Goal: Task Accomplishment & Management: Use online tool/utility

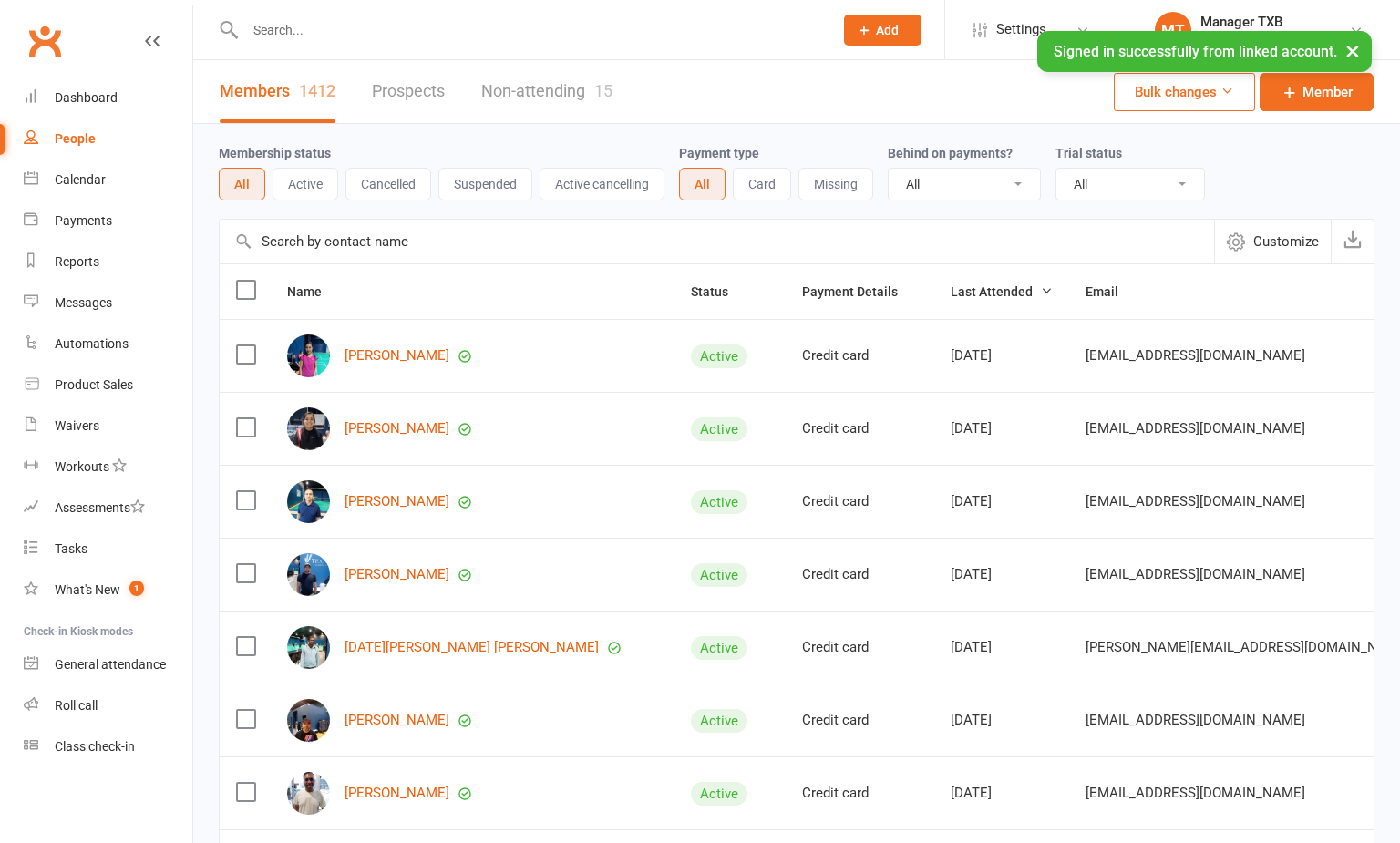
select select "100"
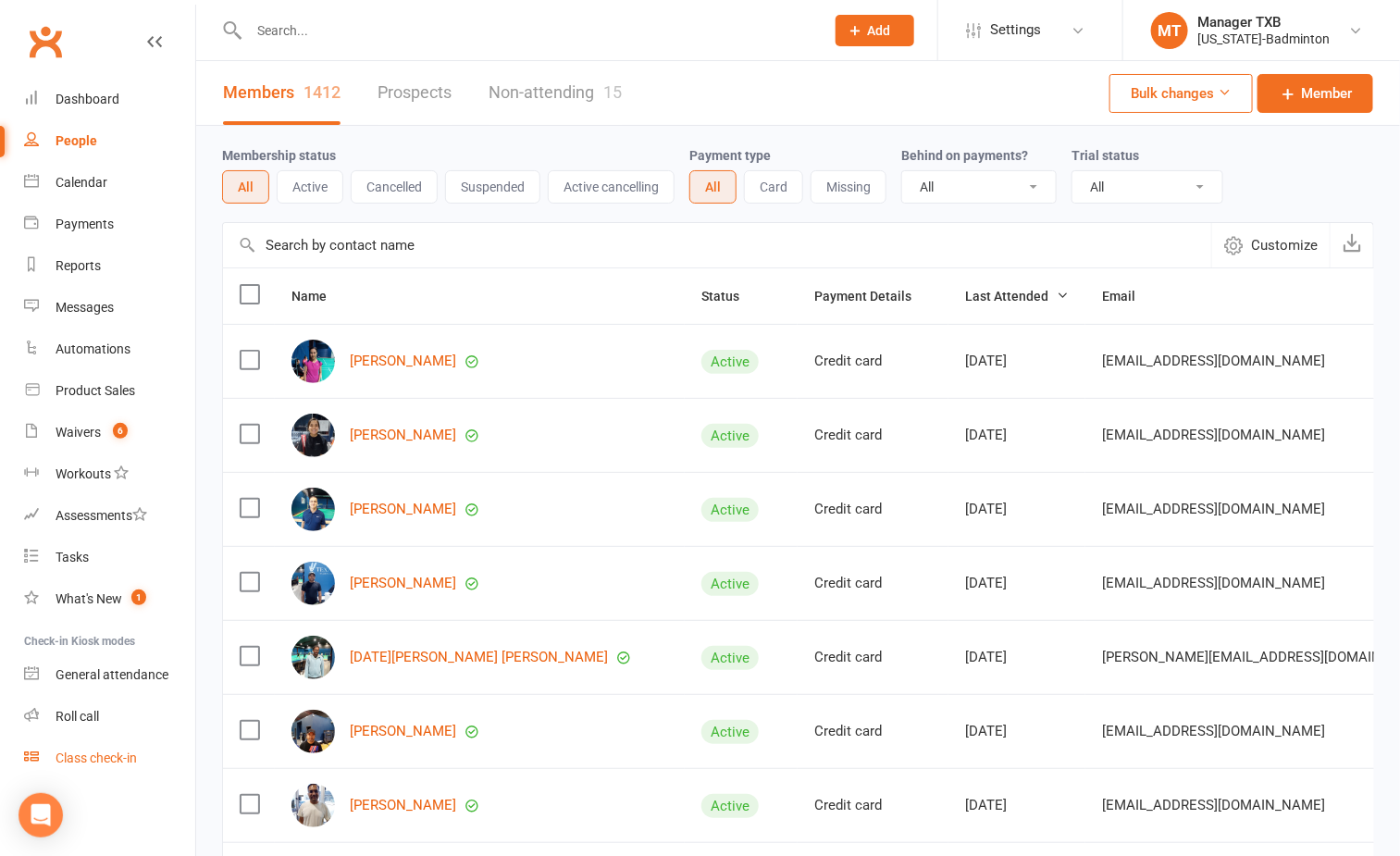
click at [112, 764] on link "Class check-in" at bounding box center [109, 759] width 171 height 42
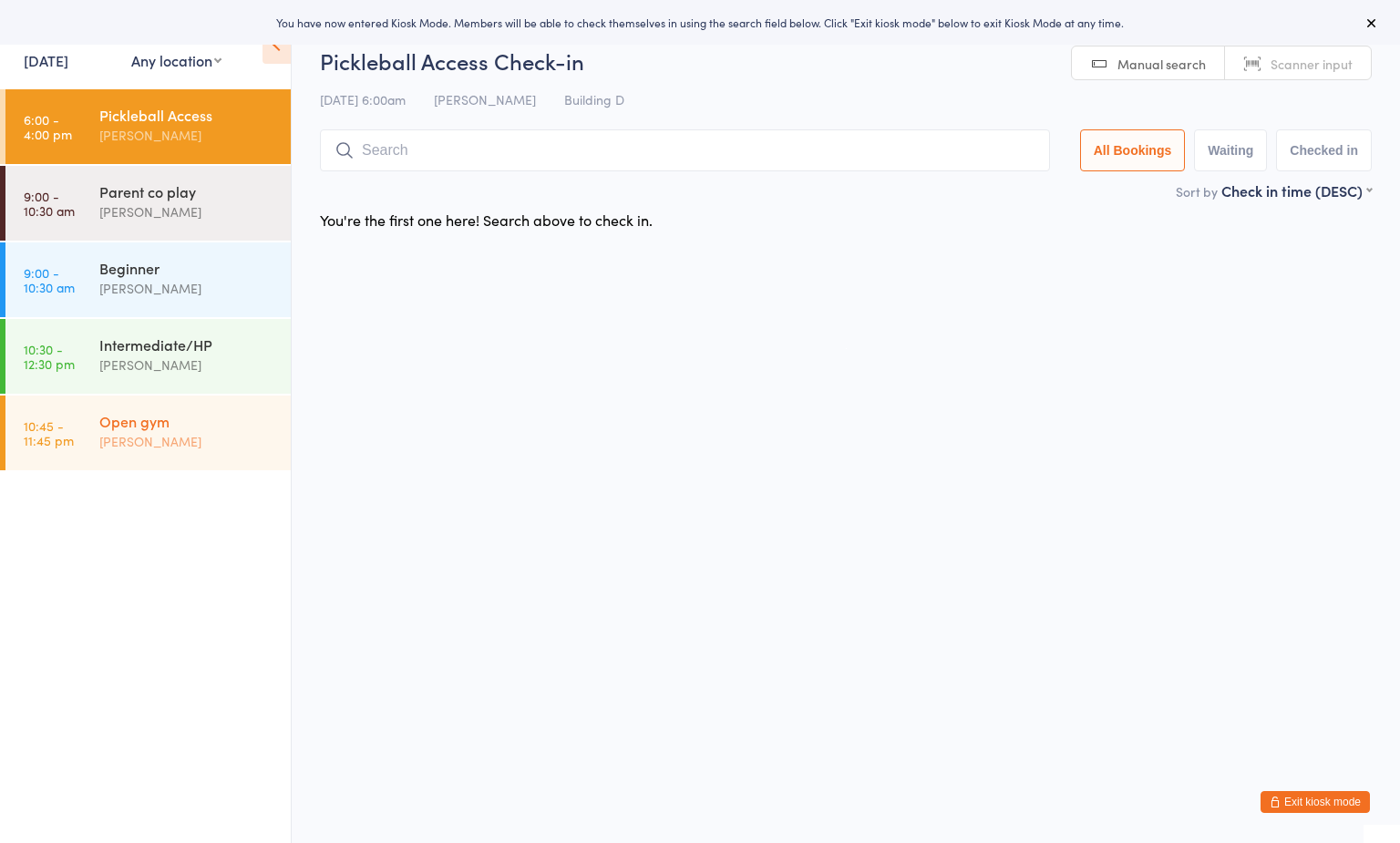
click at [172, 441] on div "[PERSON_NAME]" at bounding box center [187, 441] width 176 height 21
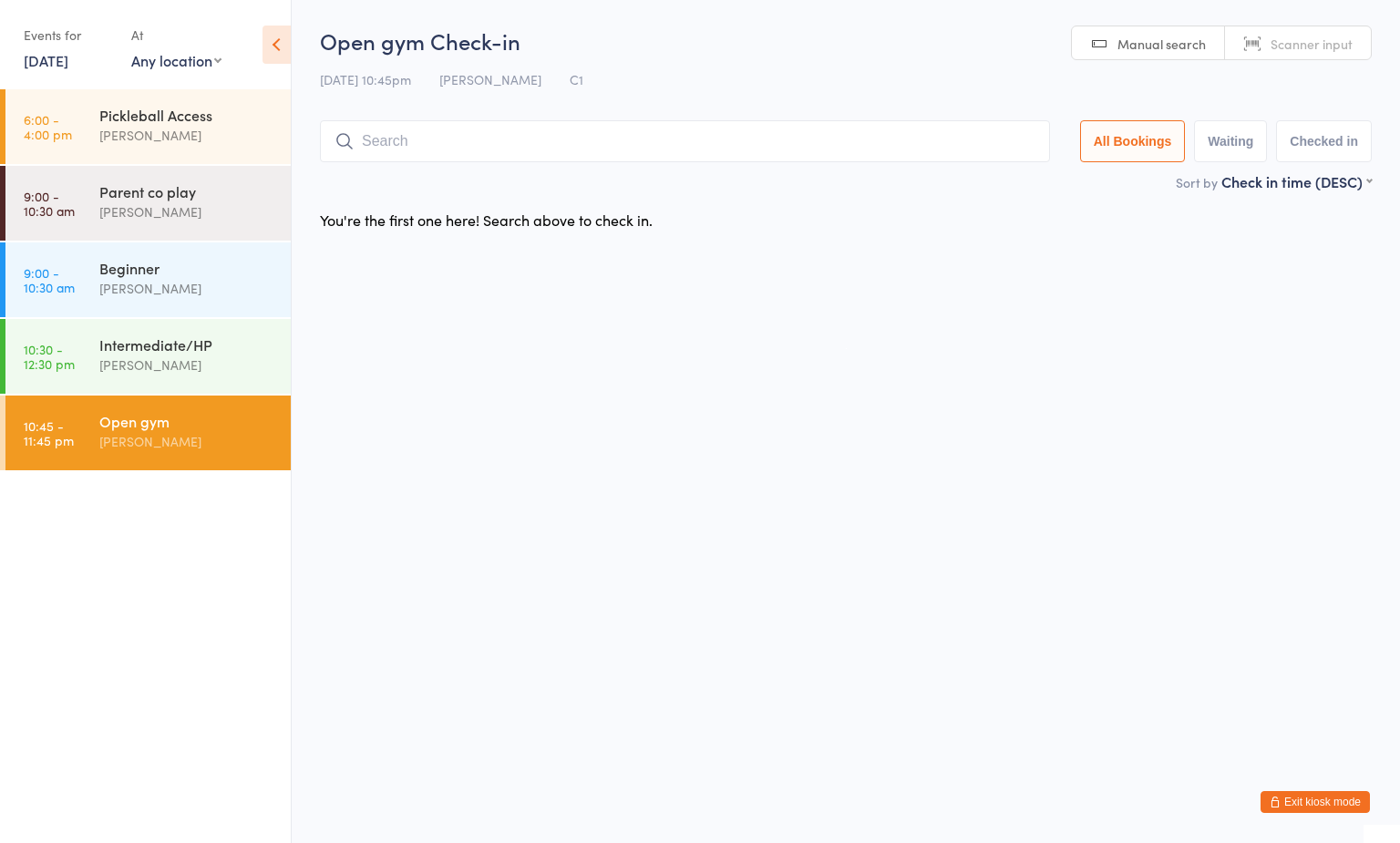
click at [260, 419] on div "Open gym" at bounding box center [187, 421] width 176 height 20
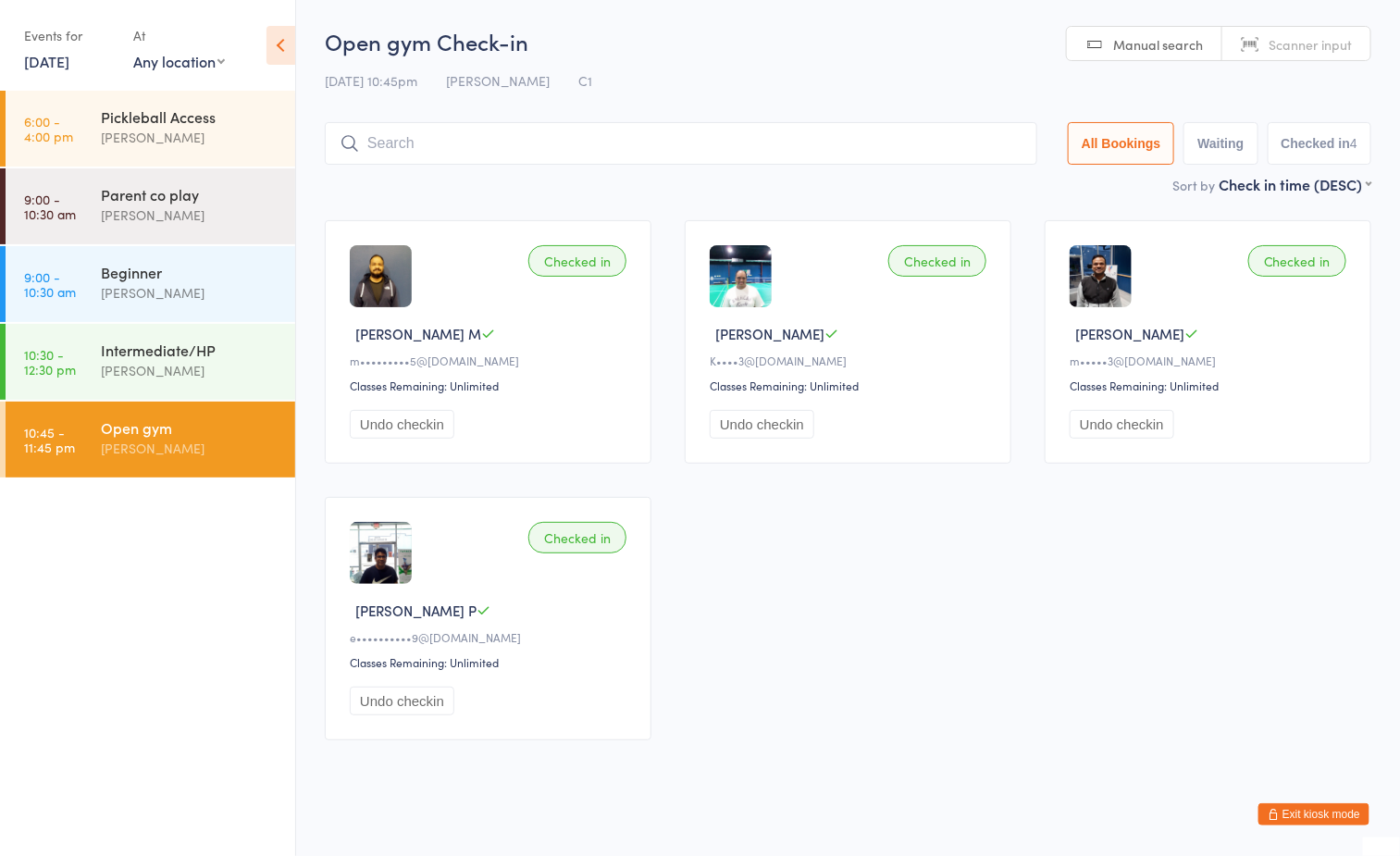
click at [222, 431] on div "Open gym" at bounding box center [190, 428] width 178 height 21
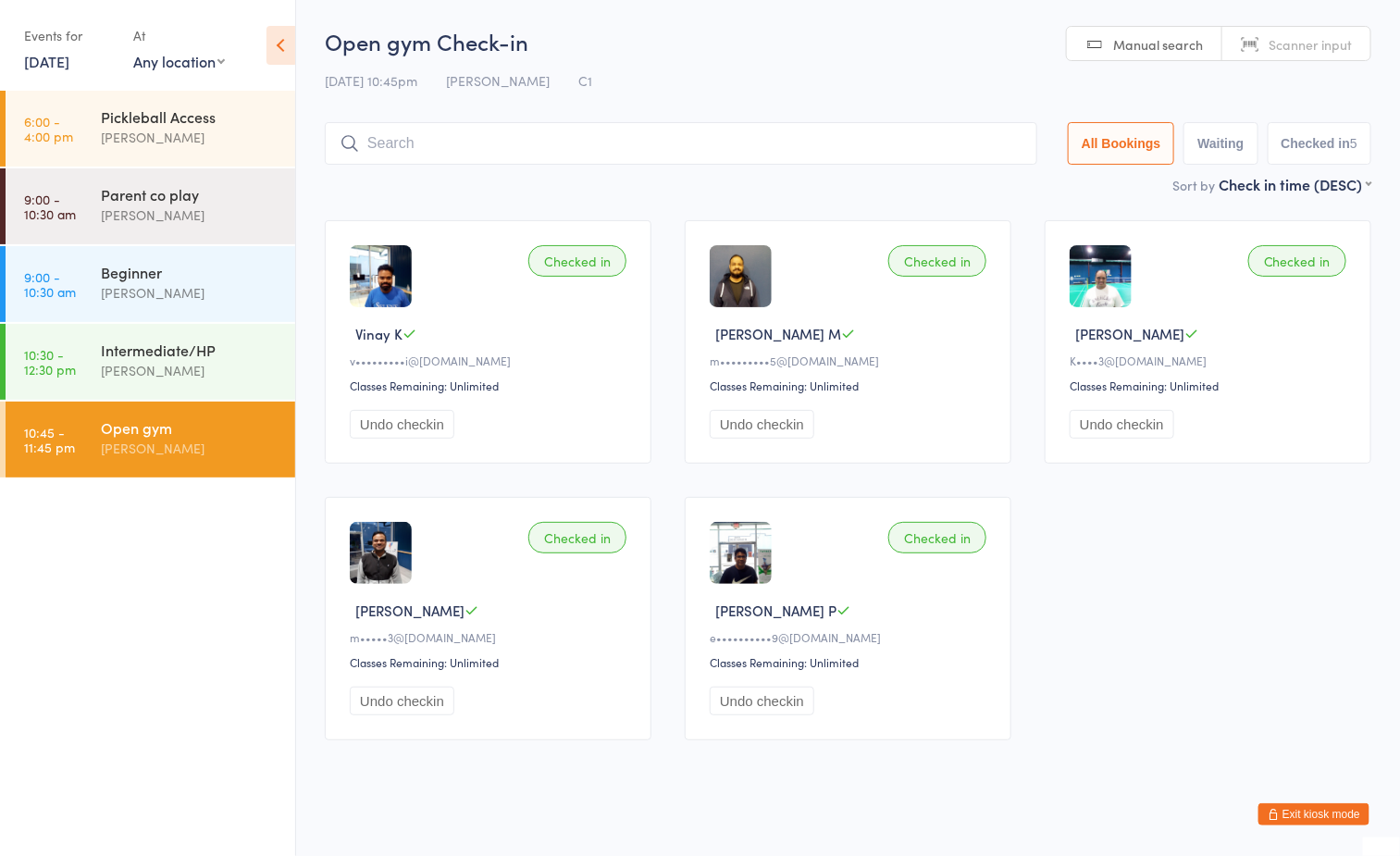
click at [1302, 809] on button "Exit kiosk mode" at bounding box center [1314, 814] width 111 height 23
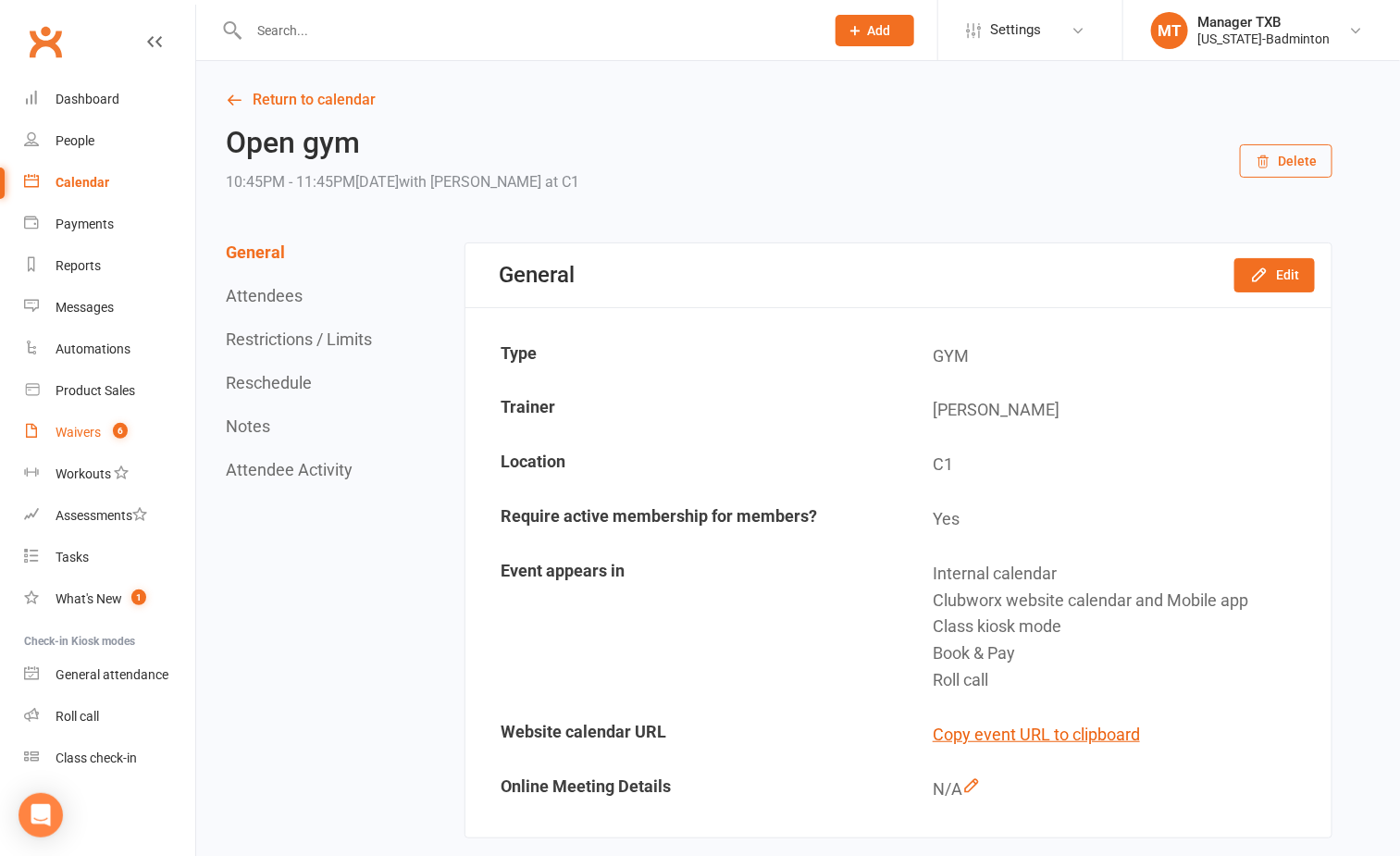
click at [89, 437] on div "Waivers" at bounding box center [78, 432] width 45 height 15
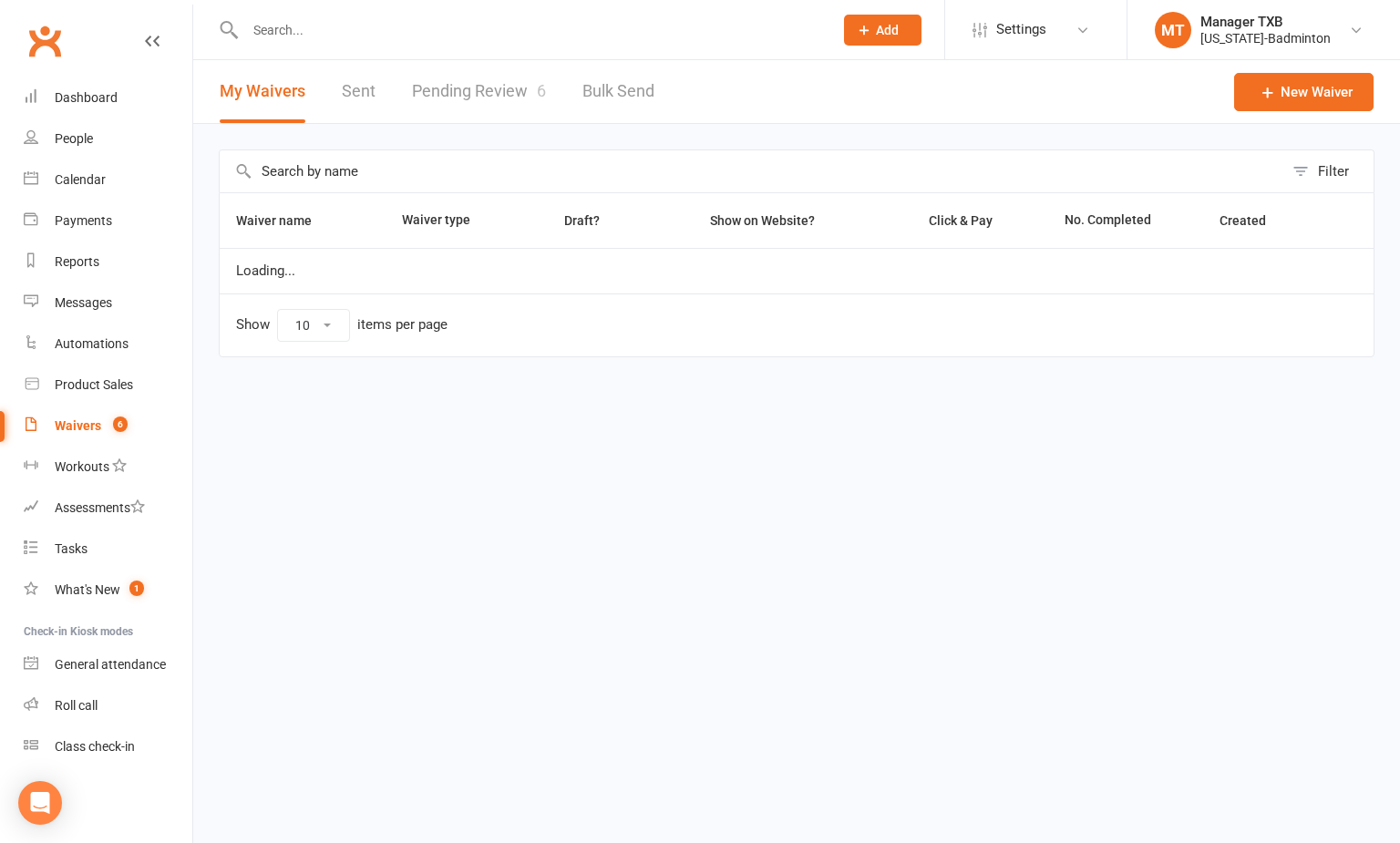
select select "100"
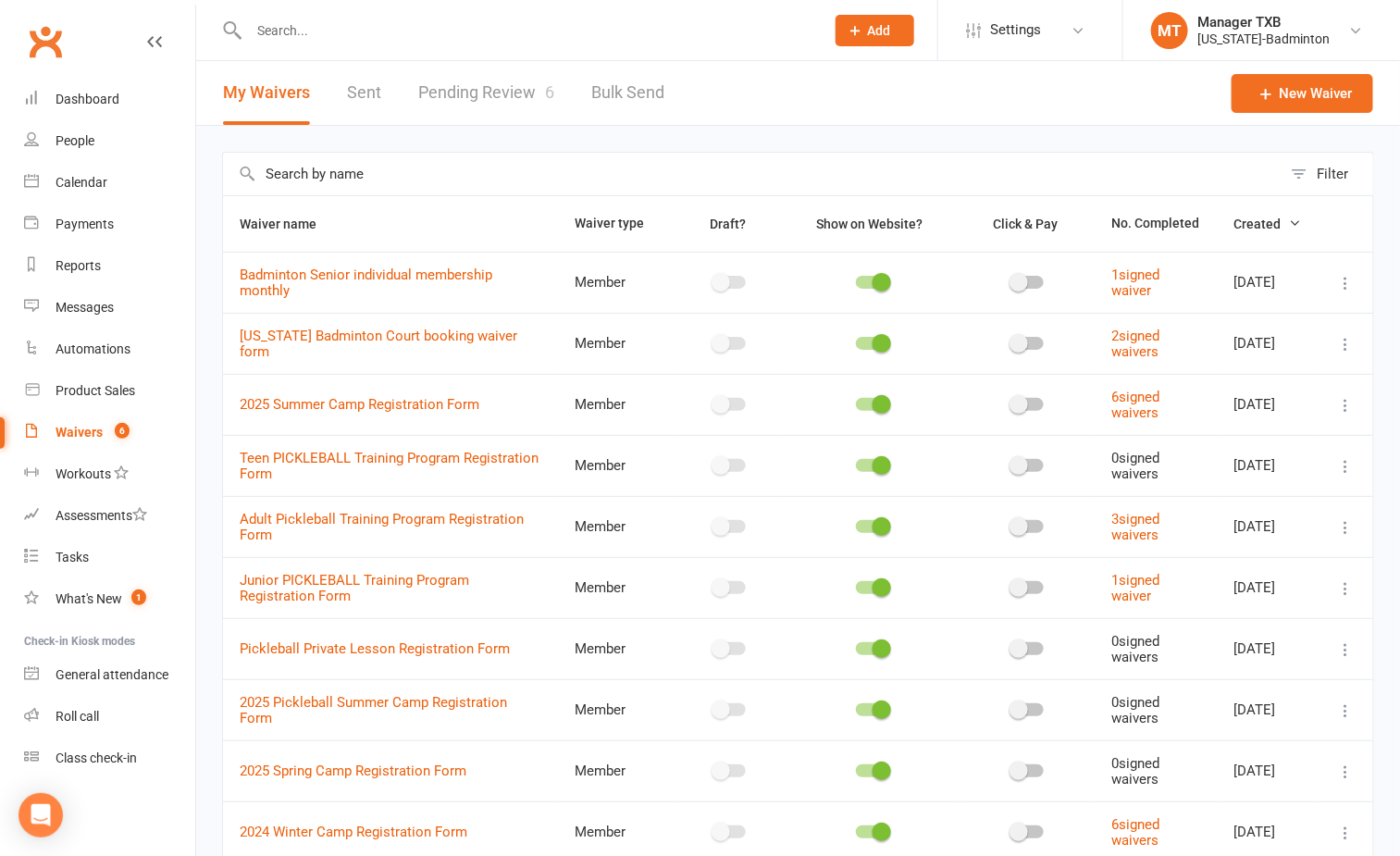
click at [483, 90] on link "Pending Review 6" at bounding box center [486, 93] width 136 height 64
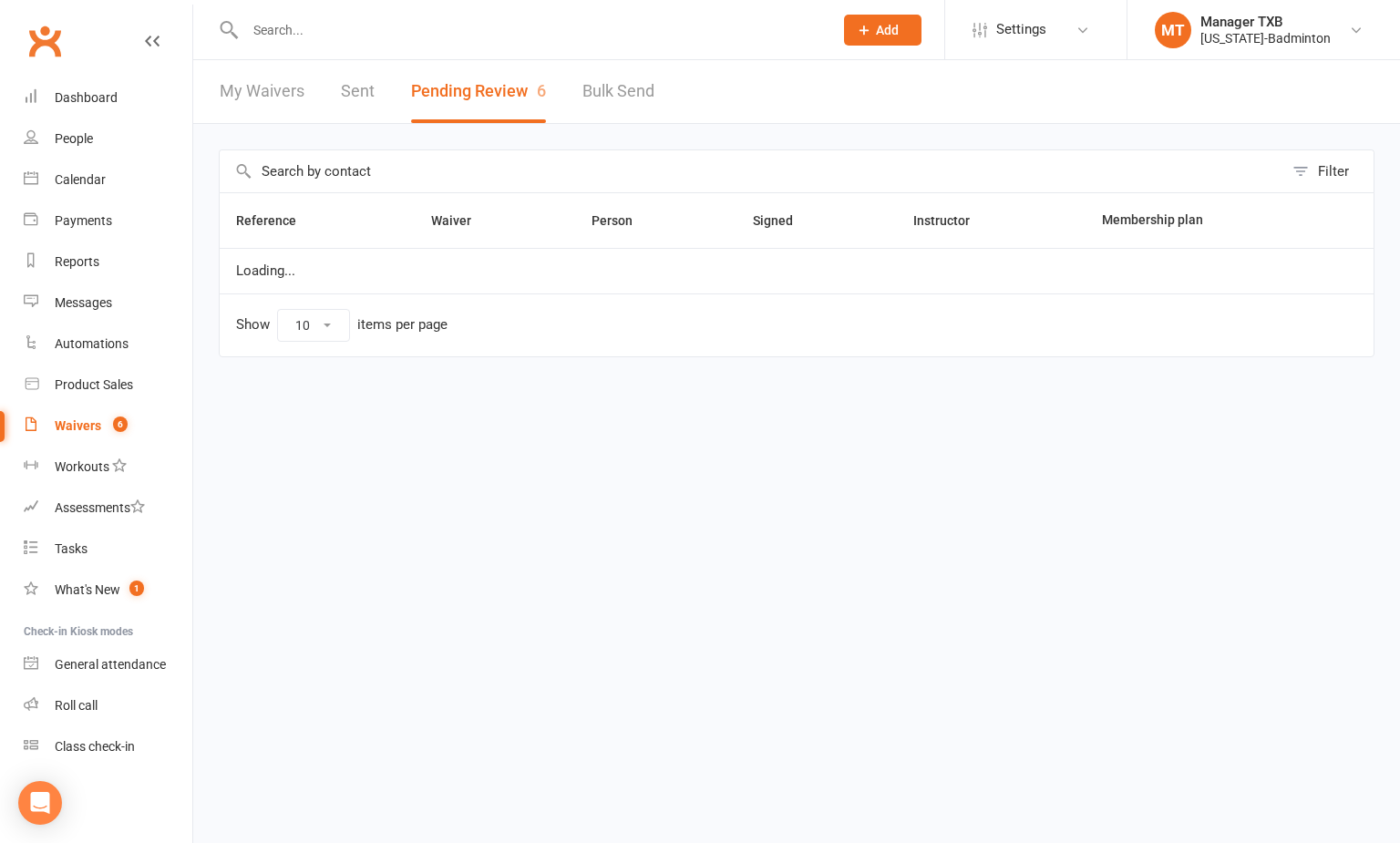
select select "25"
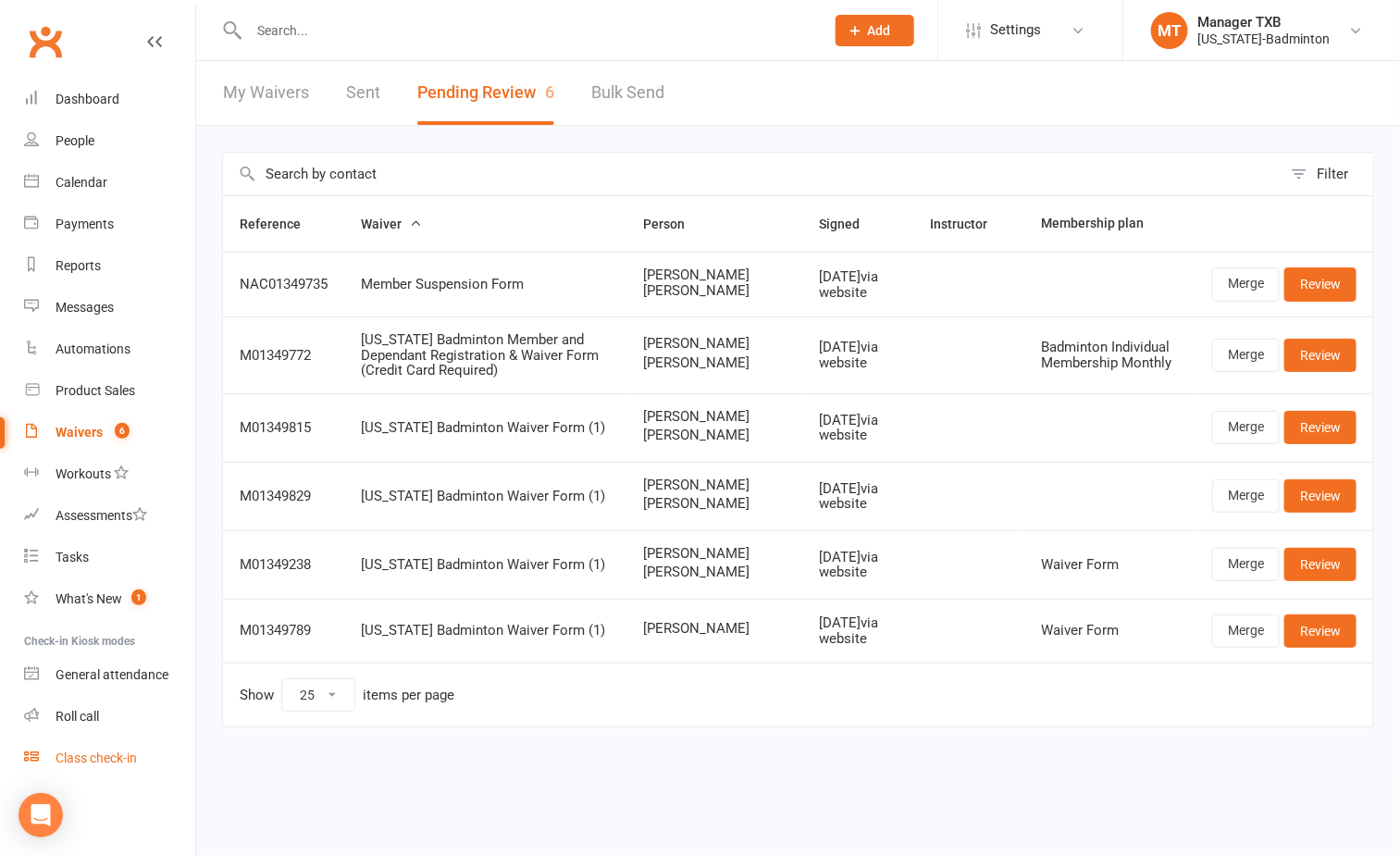
click at [108, 753] on div "Class check-in" at bounding box center [96, 758] width 81 height 15
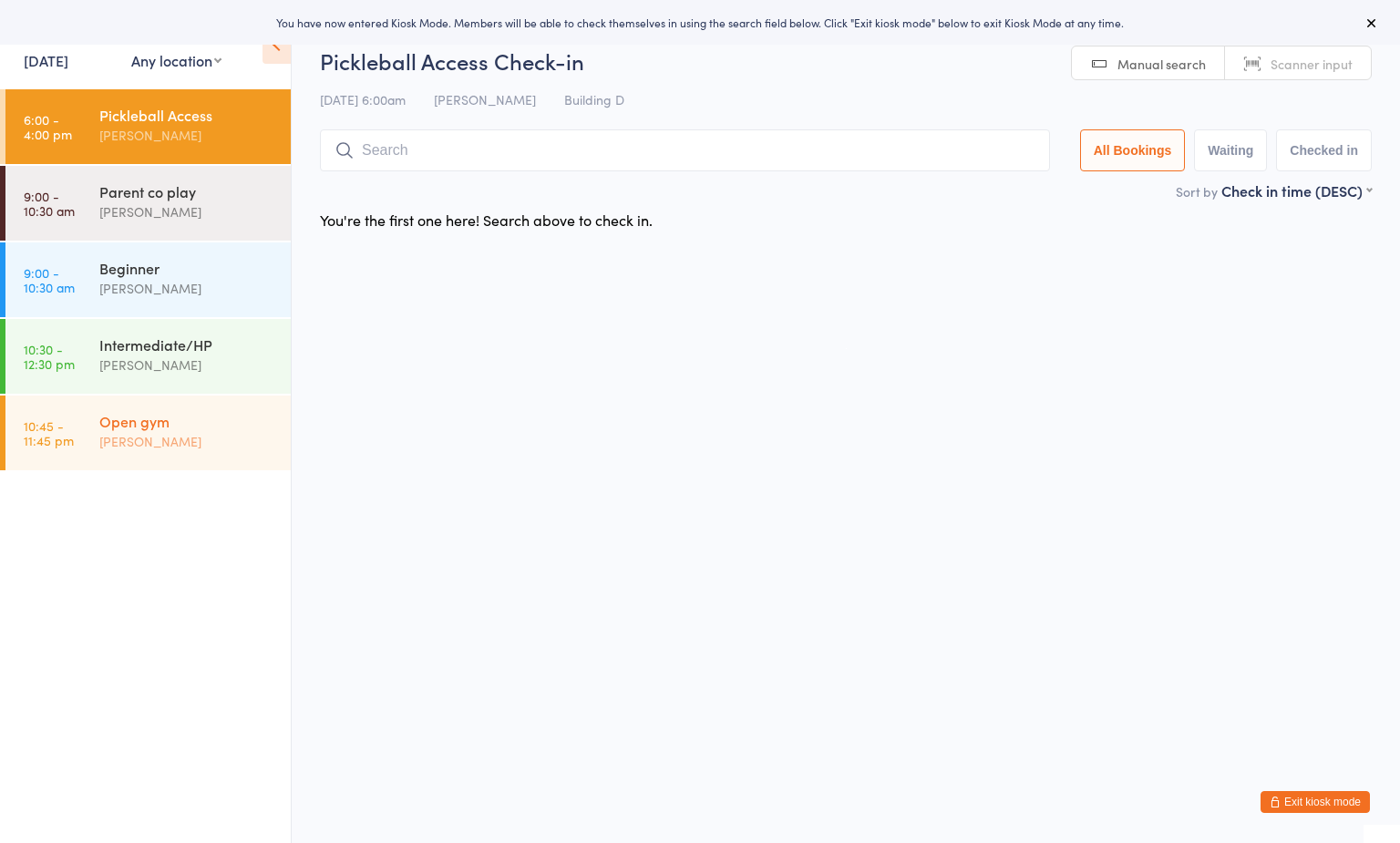
click at [172, 427] on div "Open gym" at bounding box center [187, 421] width 176 height 20
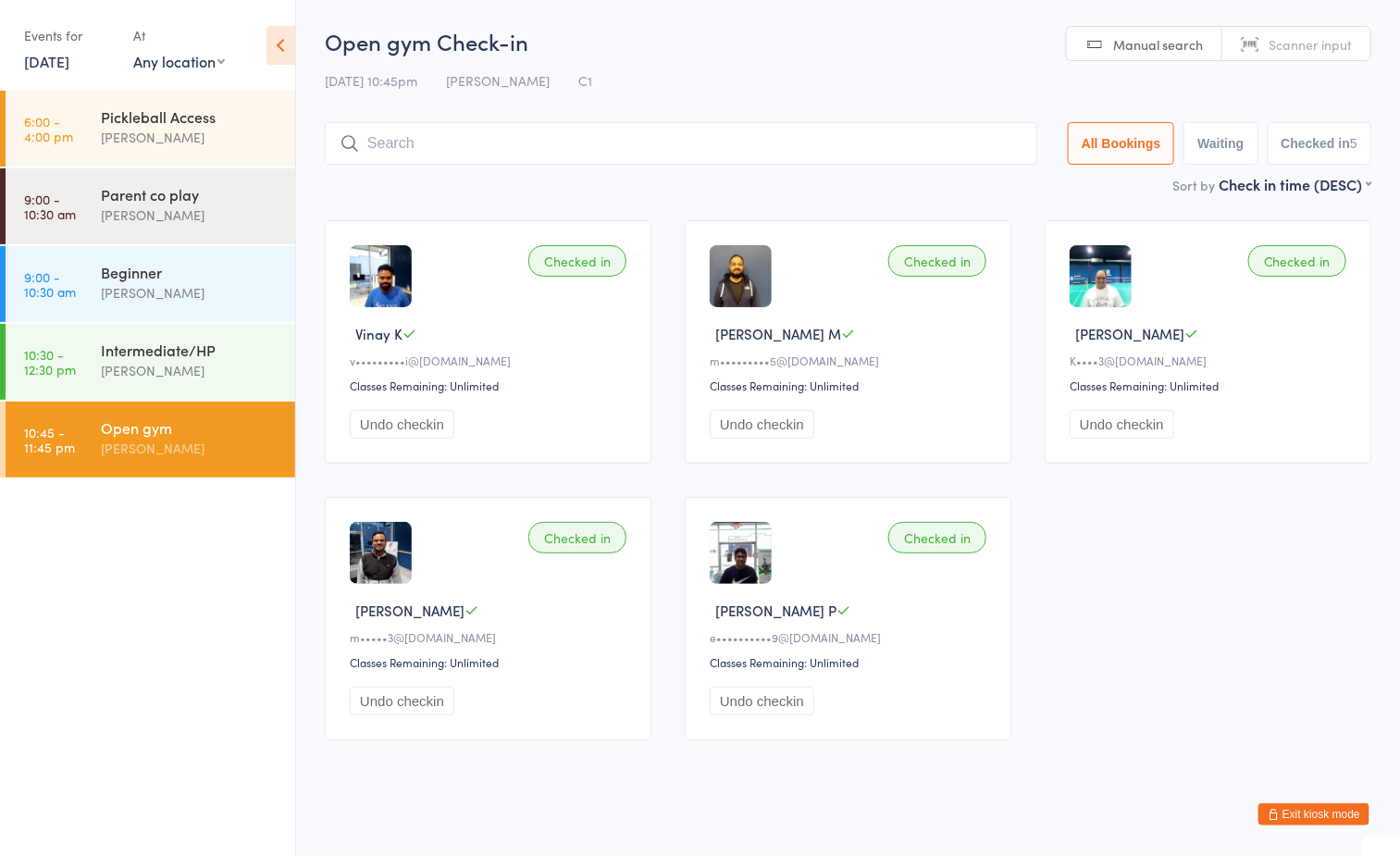
click at [946, 40] on h2 "Open gym Check-in" at bounding box center [847, 41] width 1046 height 30
click at [200, 443] on div "[PERSON_NAME]" at bounding box center [190, 448] width 178 height 22
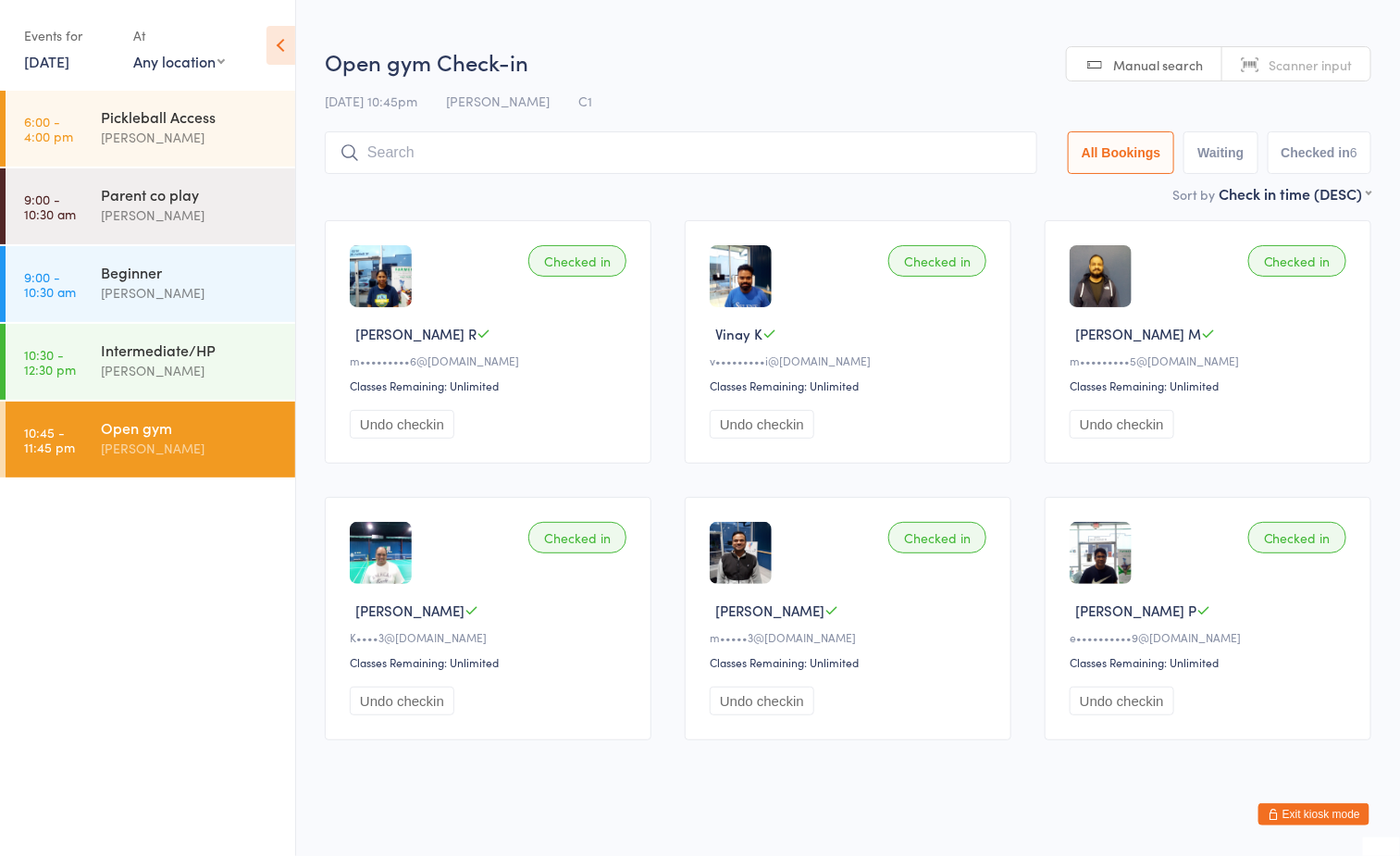
click at [1310, 814] on button "Exit kiosk mode" at bounding box center [1314, 814] width 111 height 23
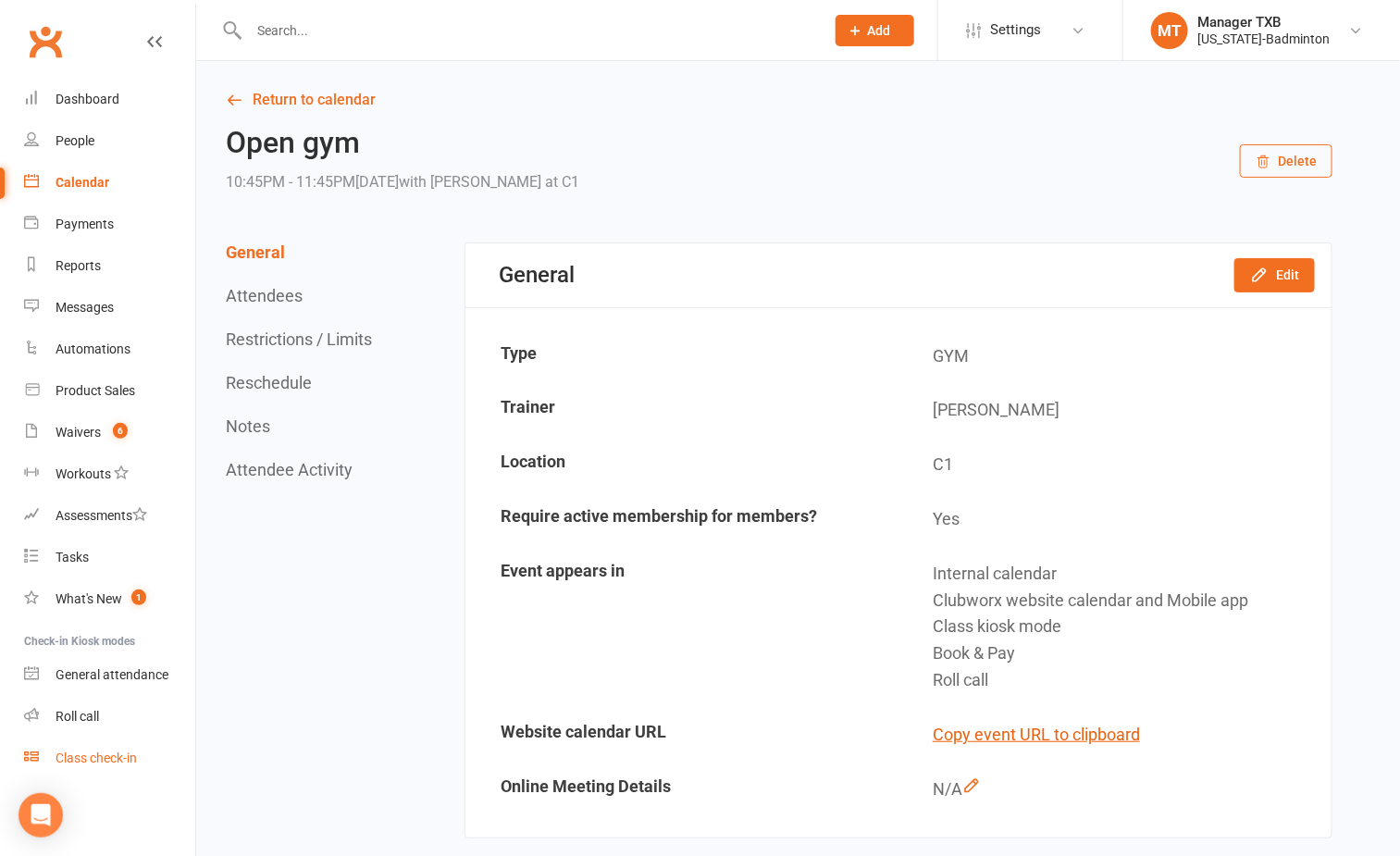
click at [115, 755] on div "Class check-in" at bounding box center [96, 758] width 81 height 15
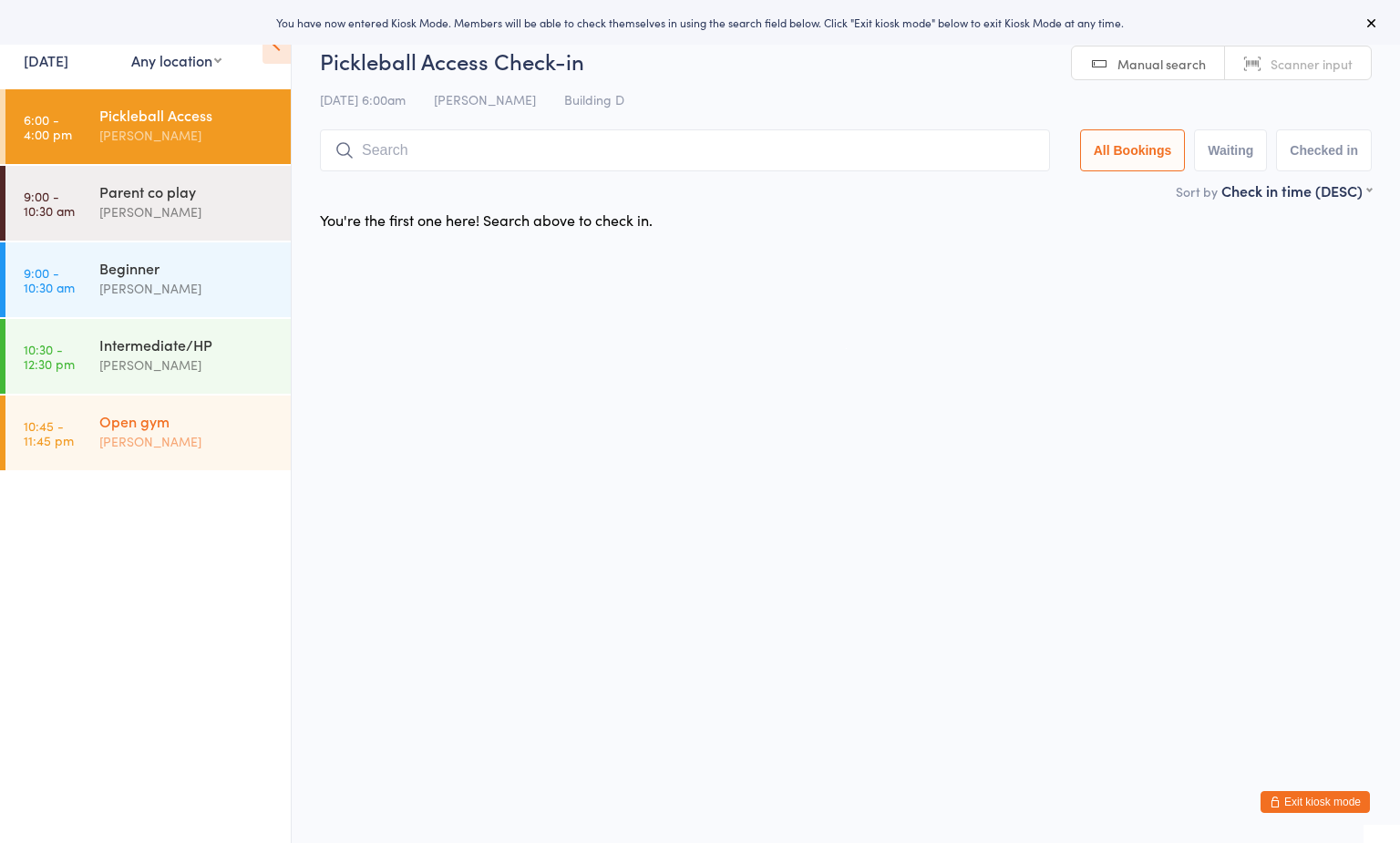
click at [236, 429] on div "Open gym" at bounding box center [187, 421] width 176 height 20
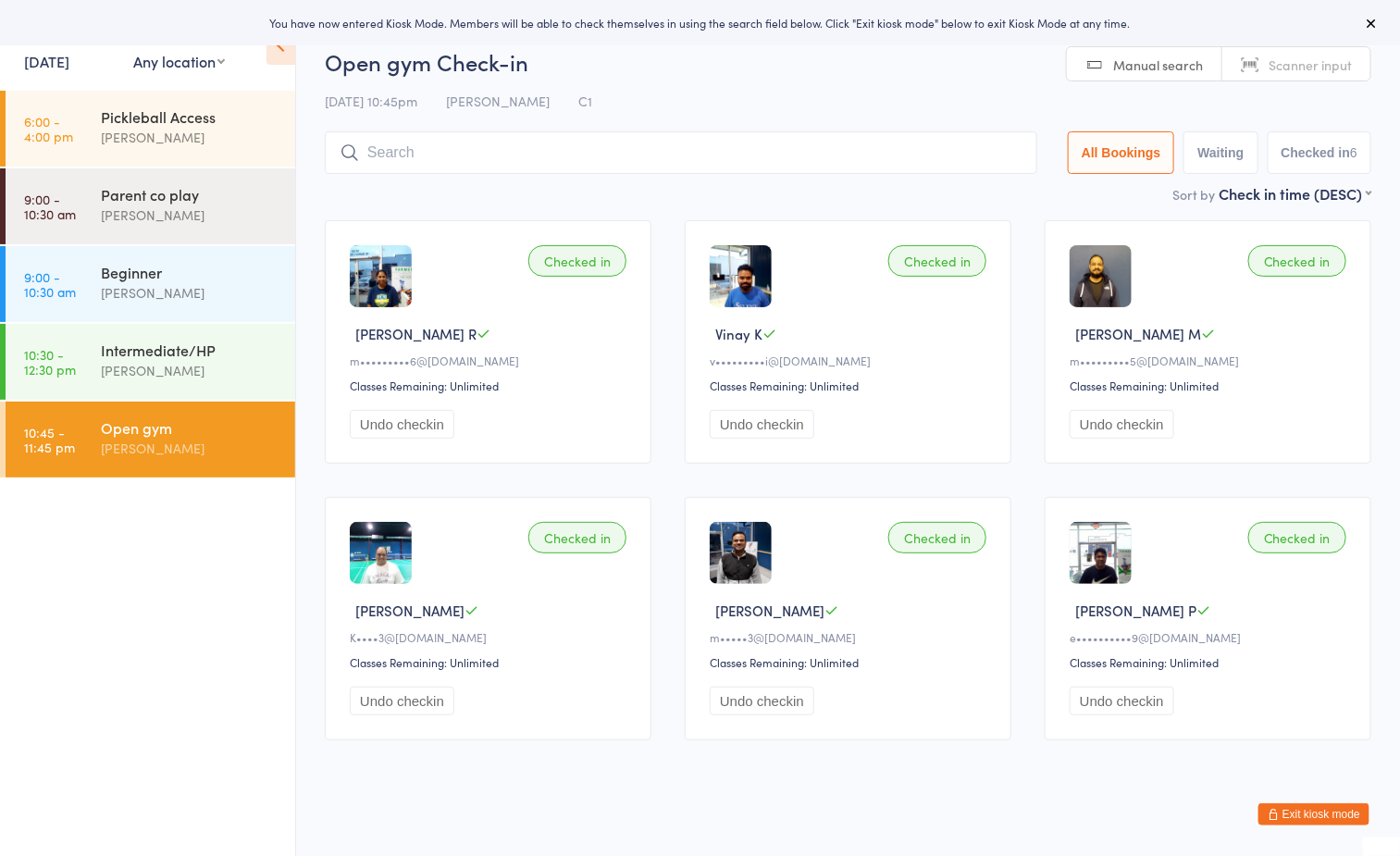
click at [1320, 819] on button "Exit kiosk mode" at bounding box center [1314, 814] width 111 height 23
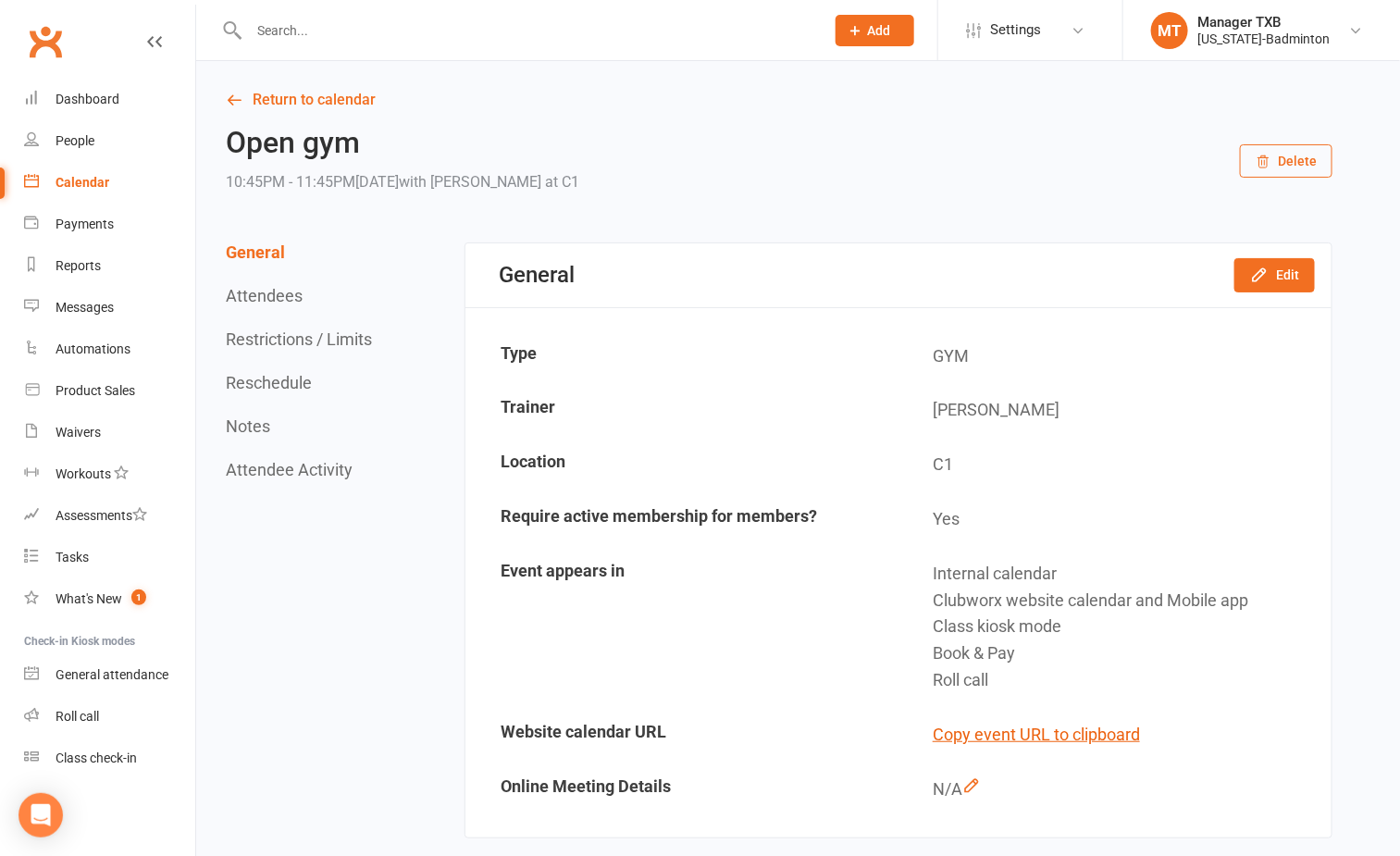
click at [407, 42] on input "text" at bounding box center [527, 30] width 568 height 25
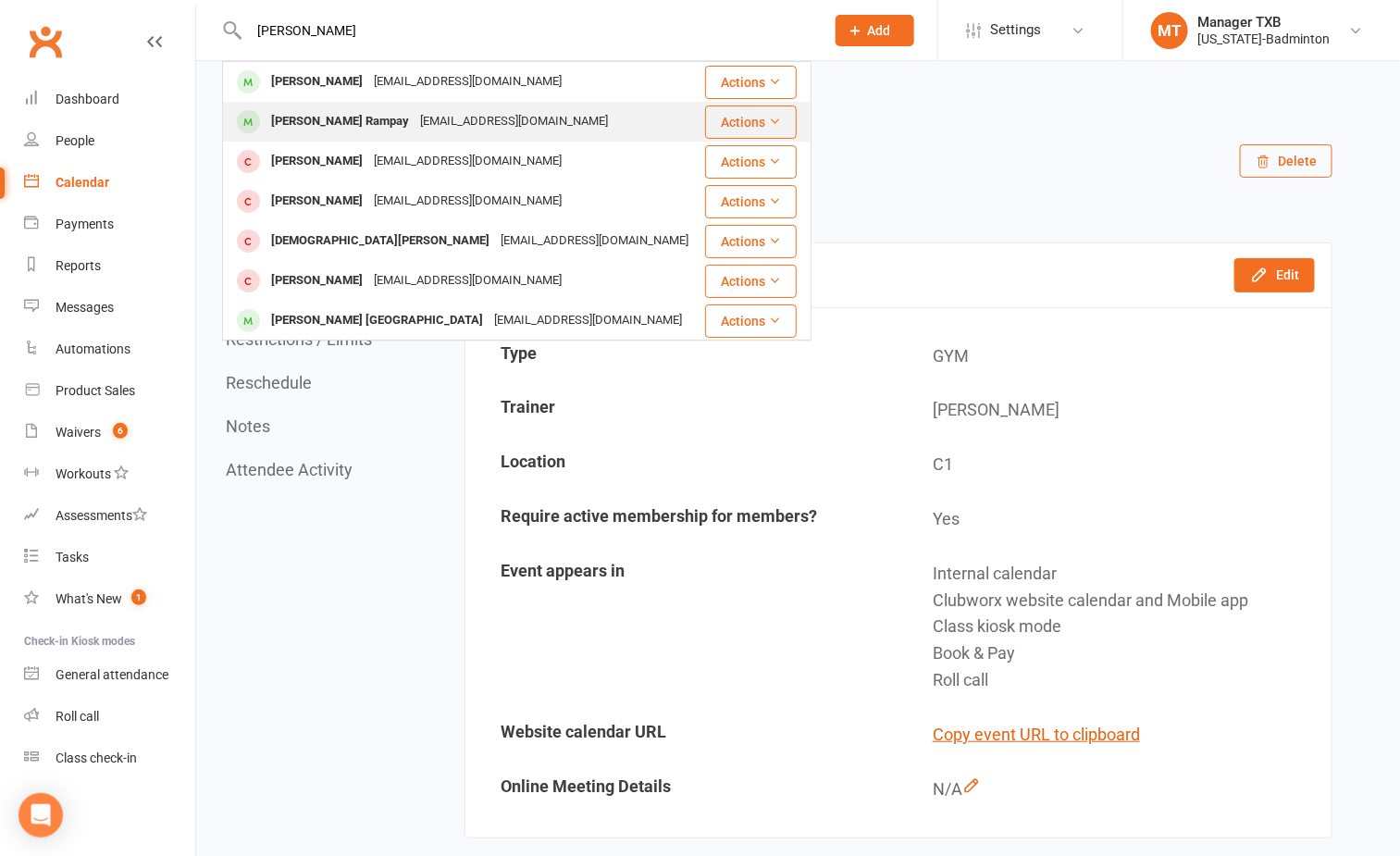
type input "sravani"
click at [414, 128] on div "[EMAIL_ADDRESS][DOMAIN_NAME]" at bounding box center [513, 122] width 199 height 26
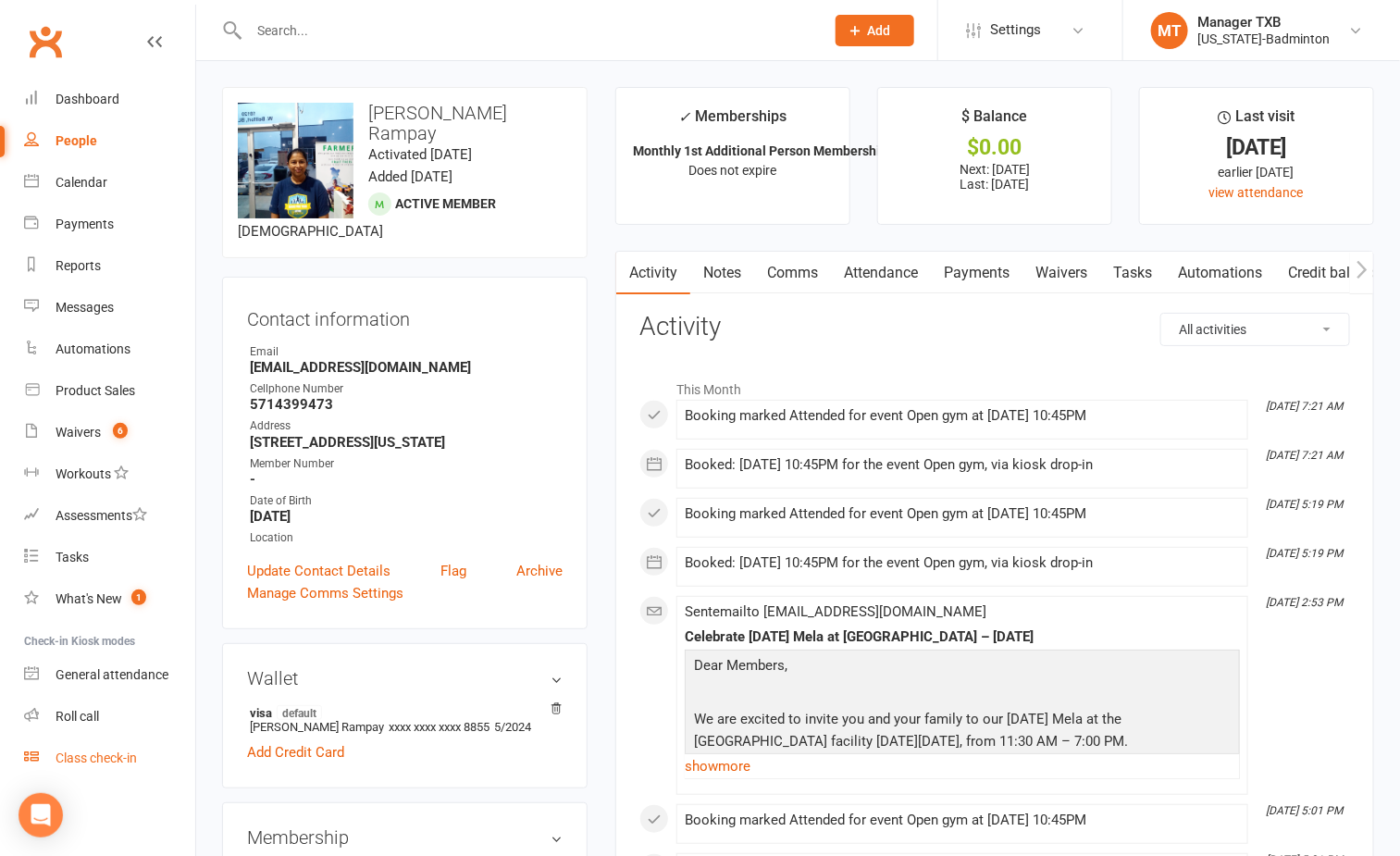
click at [117, 755] on div "Class check-in" at bounding box center [96, 758] width 81 height 15
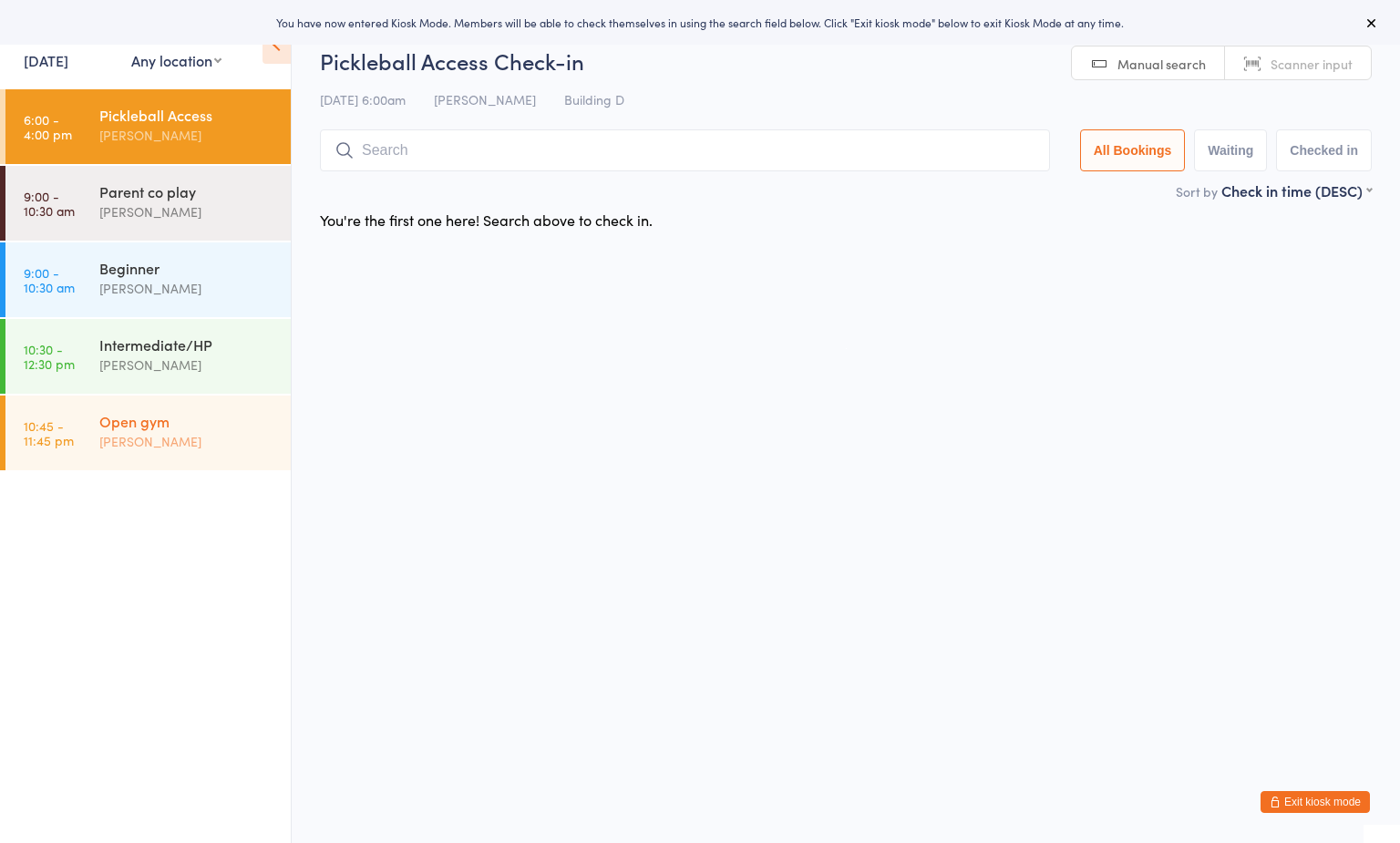
click at [172, 427] on div "Open gym" at bounding box center [187, 421] width 176 height 20
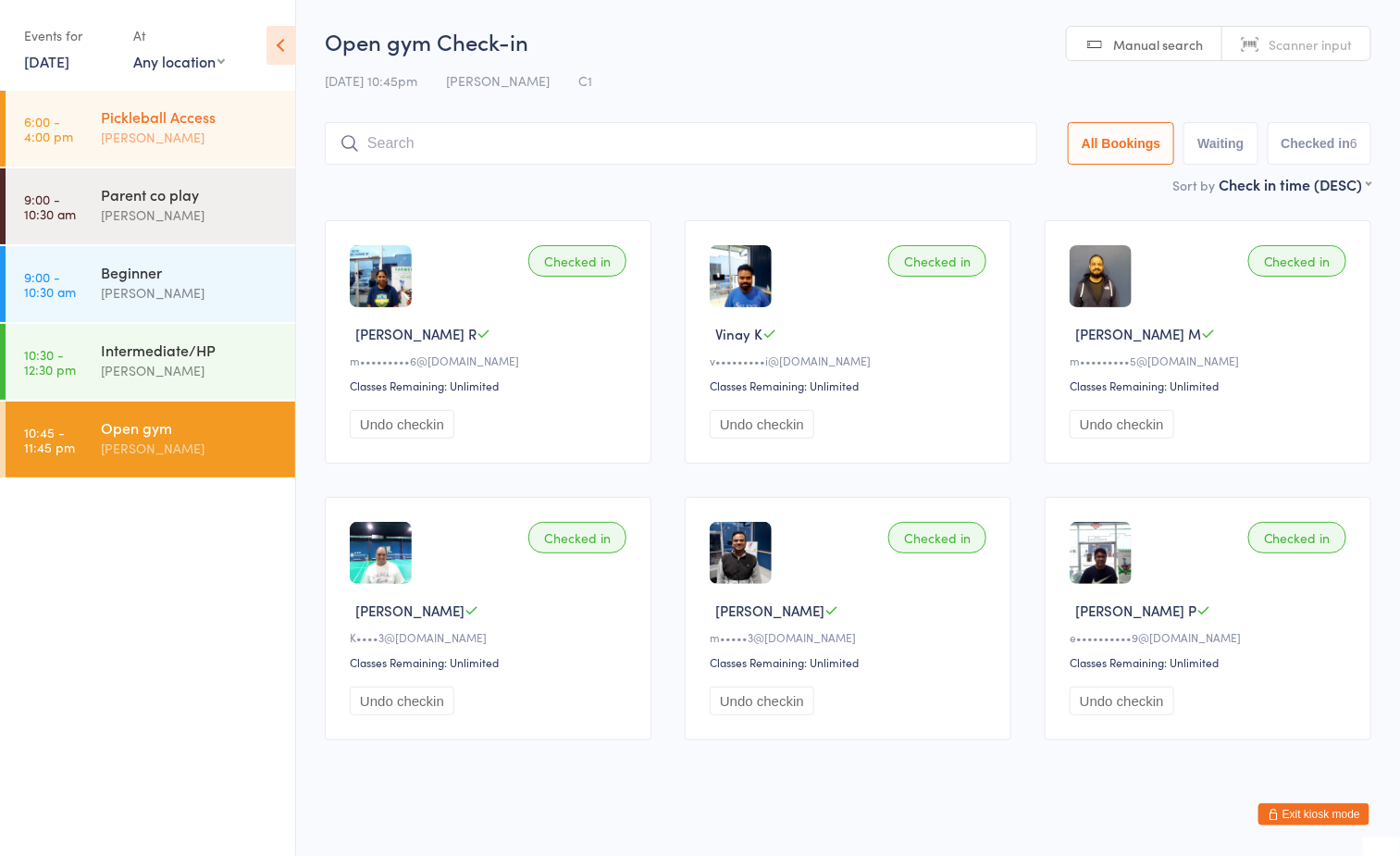
click at [153, 115] on div "Pickleball Access" at bounding box center [190, 117] width 178 height 21
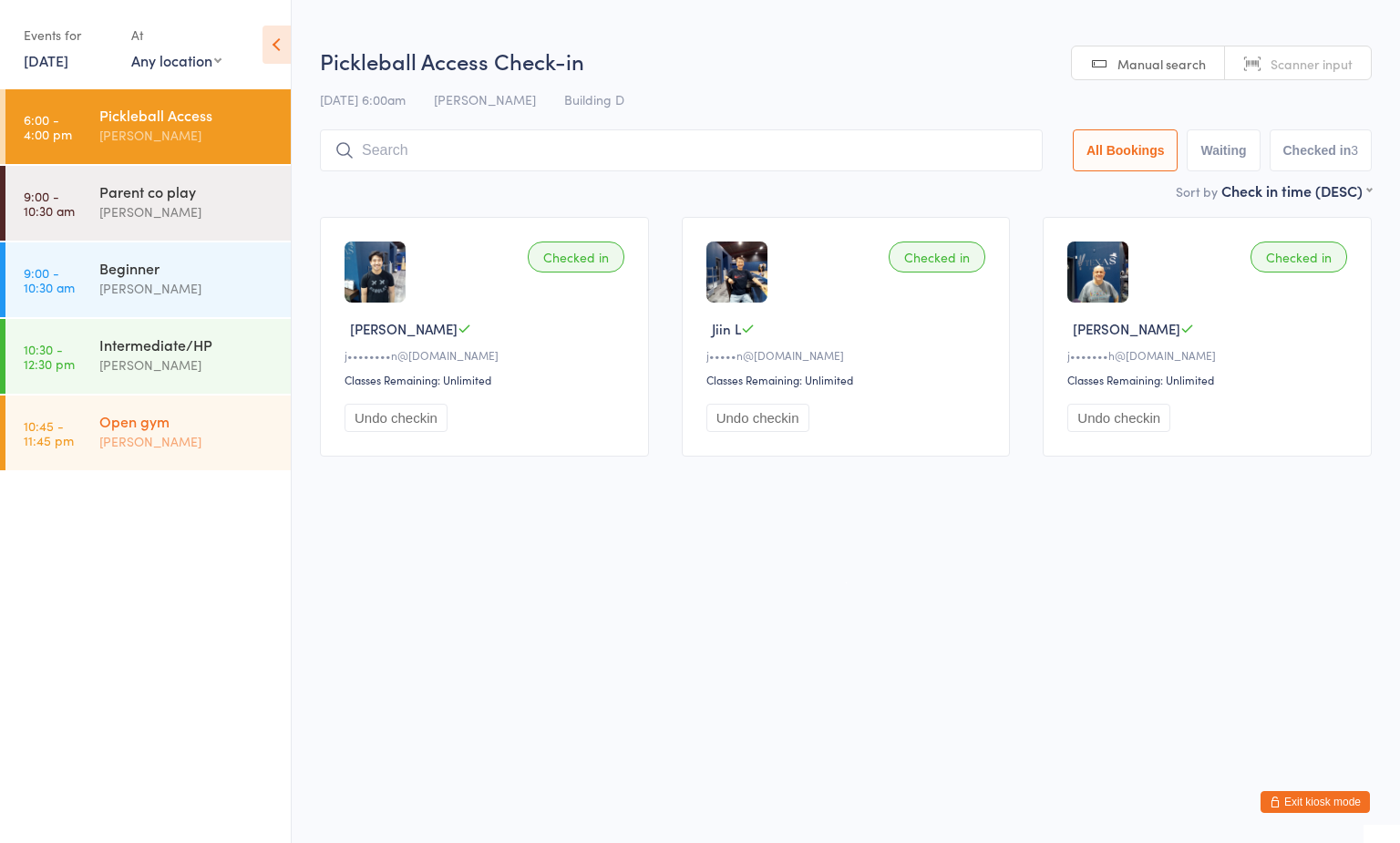
click at [159, 449] on div "[PERSON_NAME]" at bounding box center [187, 441] width 176 height 21
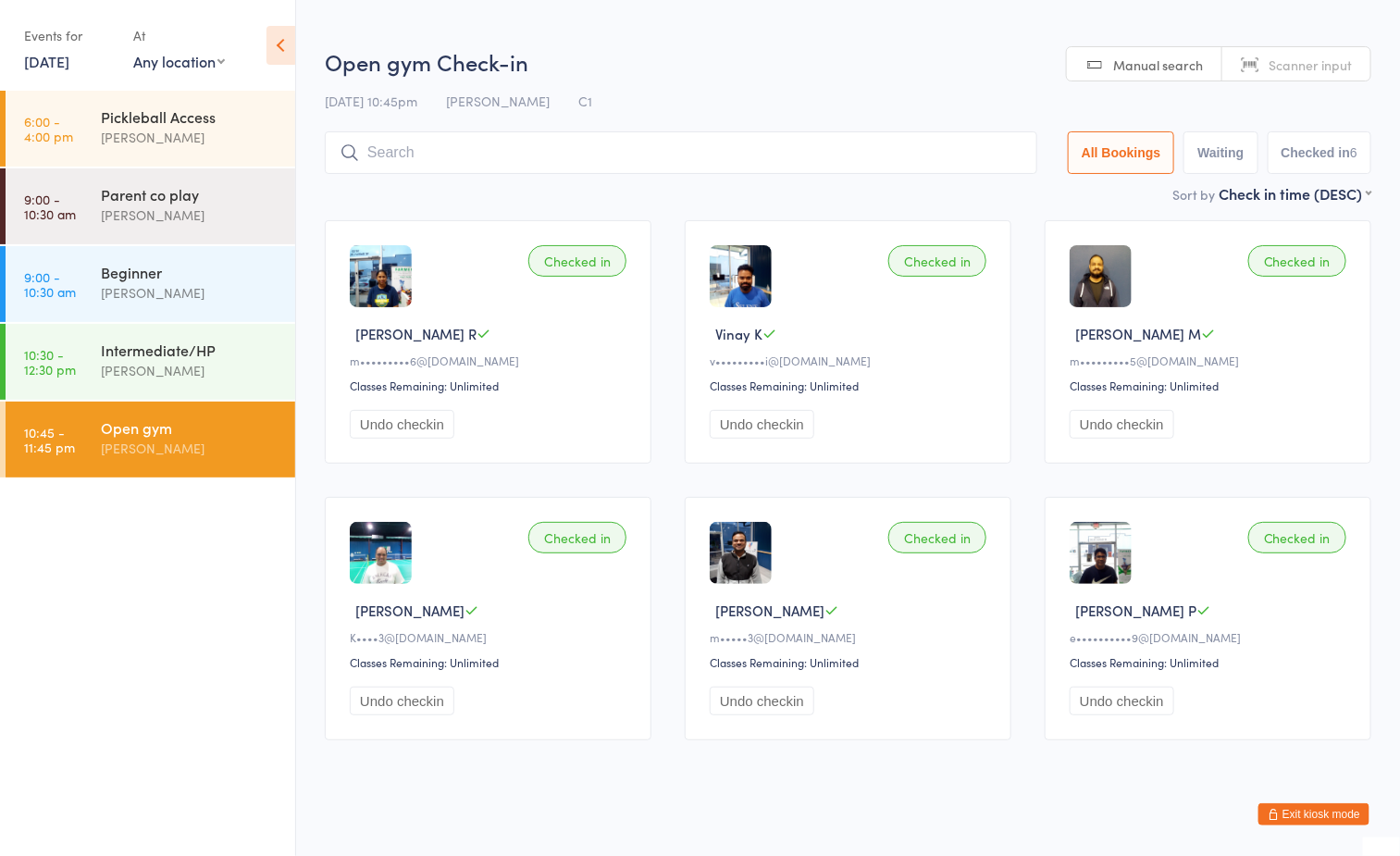
click at [733, 37] on html "You have now entered Kiosk Mode. Members will be able to check themselves in us…" at bounding box center [700, 428] width 1400 height 856
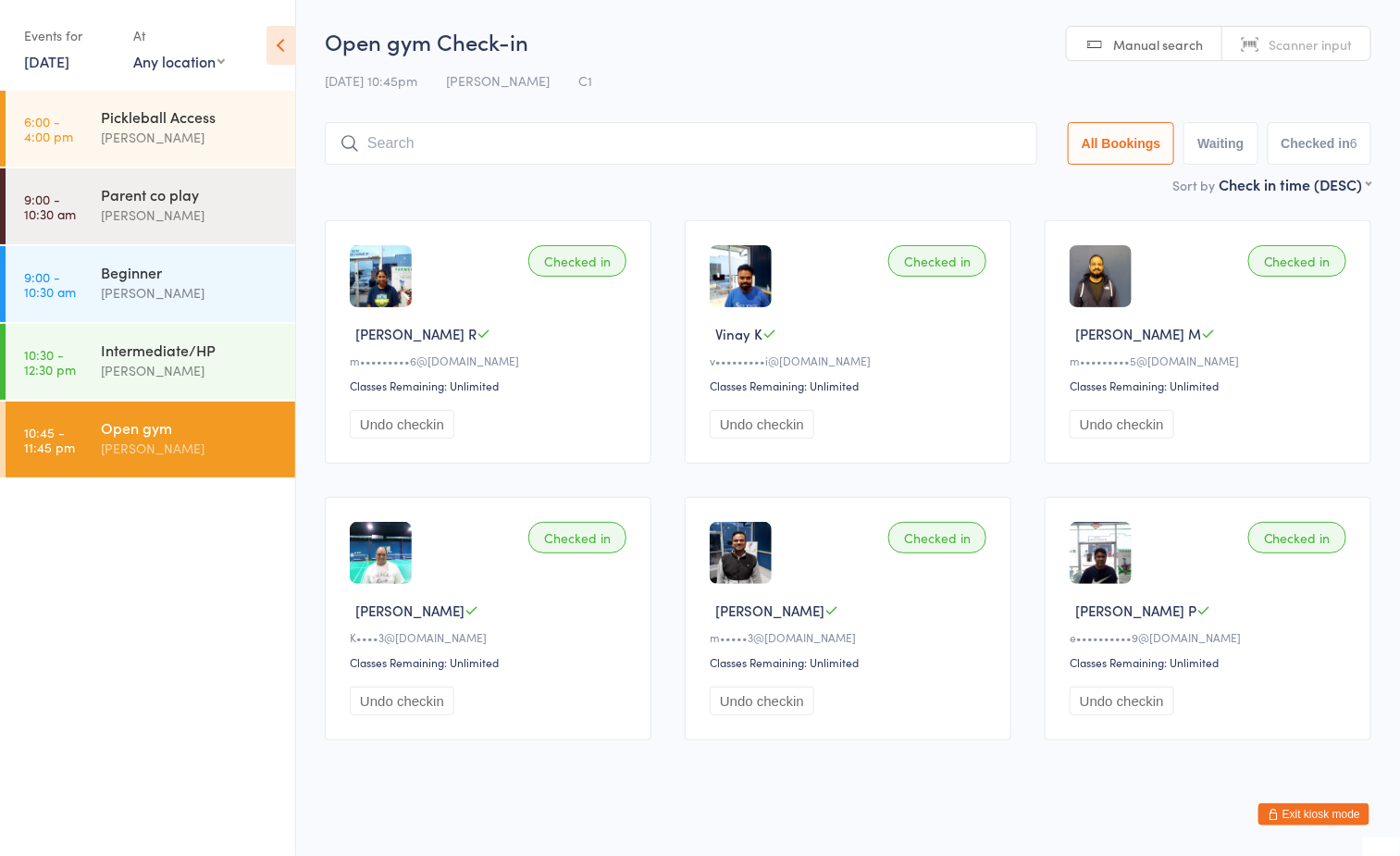
click at [190, 445] on div "Boyd Tahtat" at bounding box center [190, 448] width 178 height 22
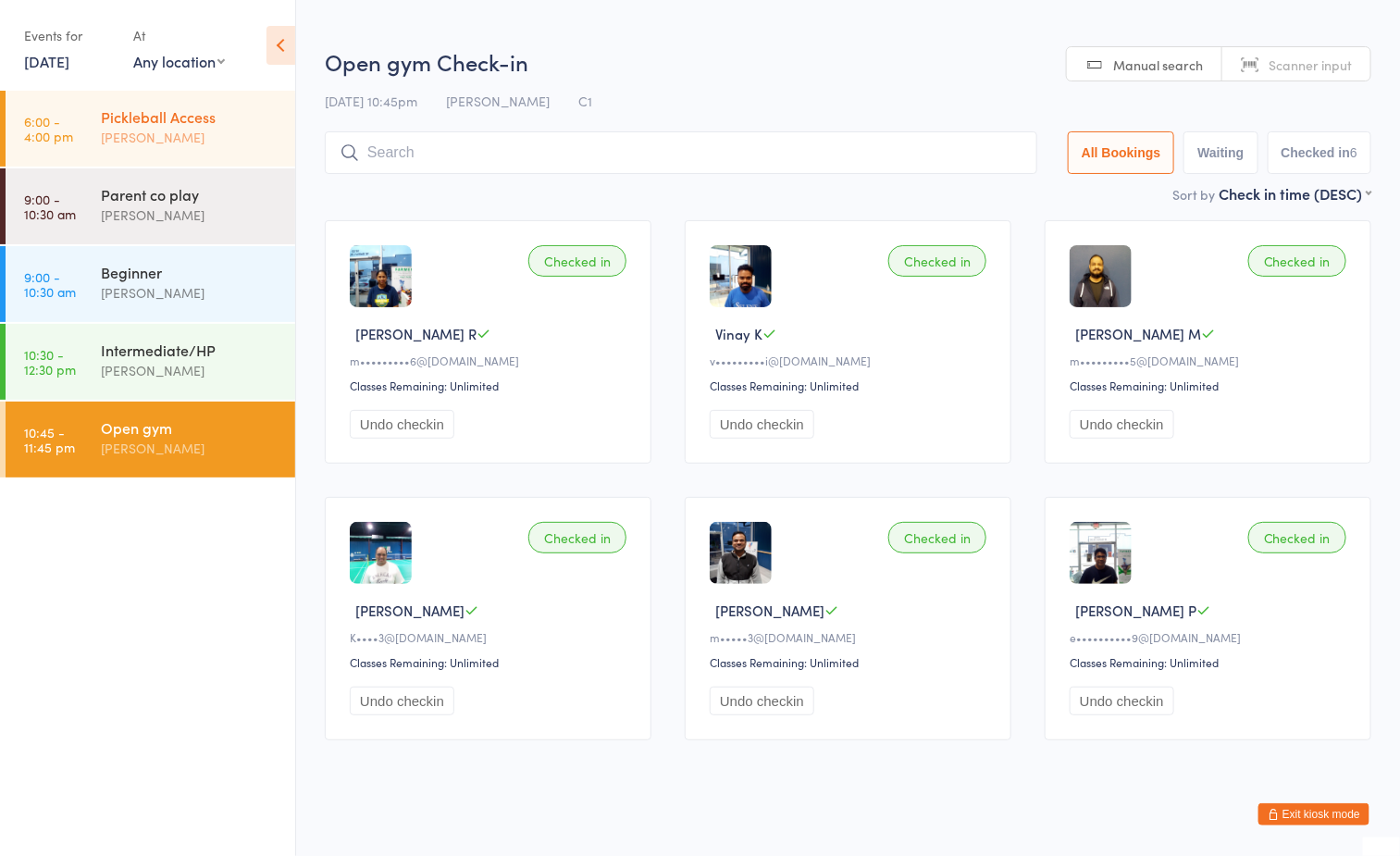
click at [164, 122] on div "Pickleball Access" at bounding box center [190, 117] width 178 height 21
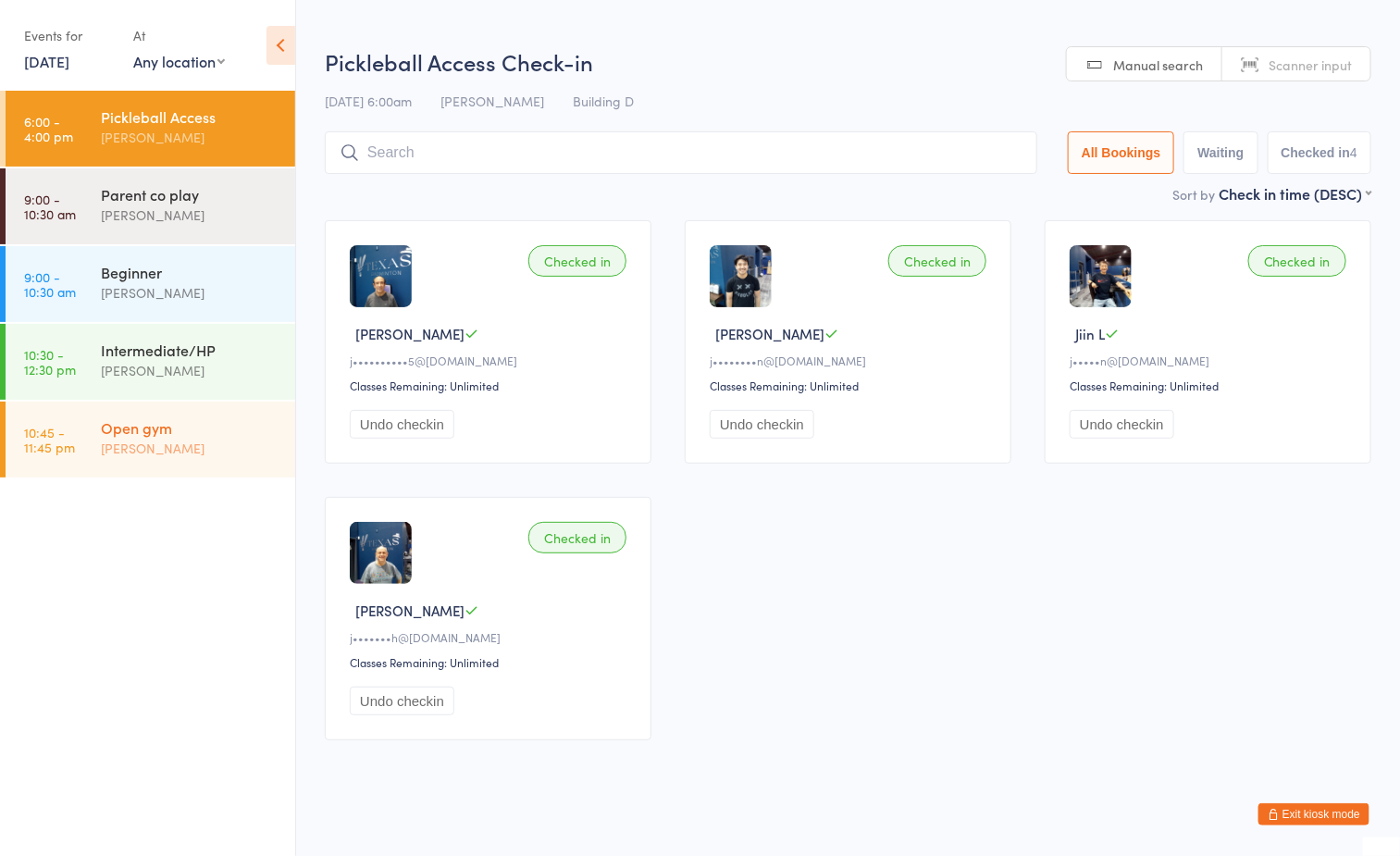
click at [211, 440] on div "Boyd Tahtat" at bounding box center [190, 448] width 178 height 22
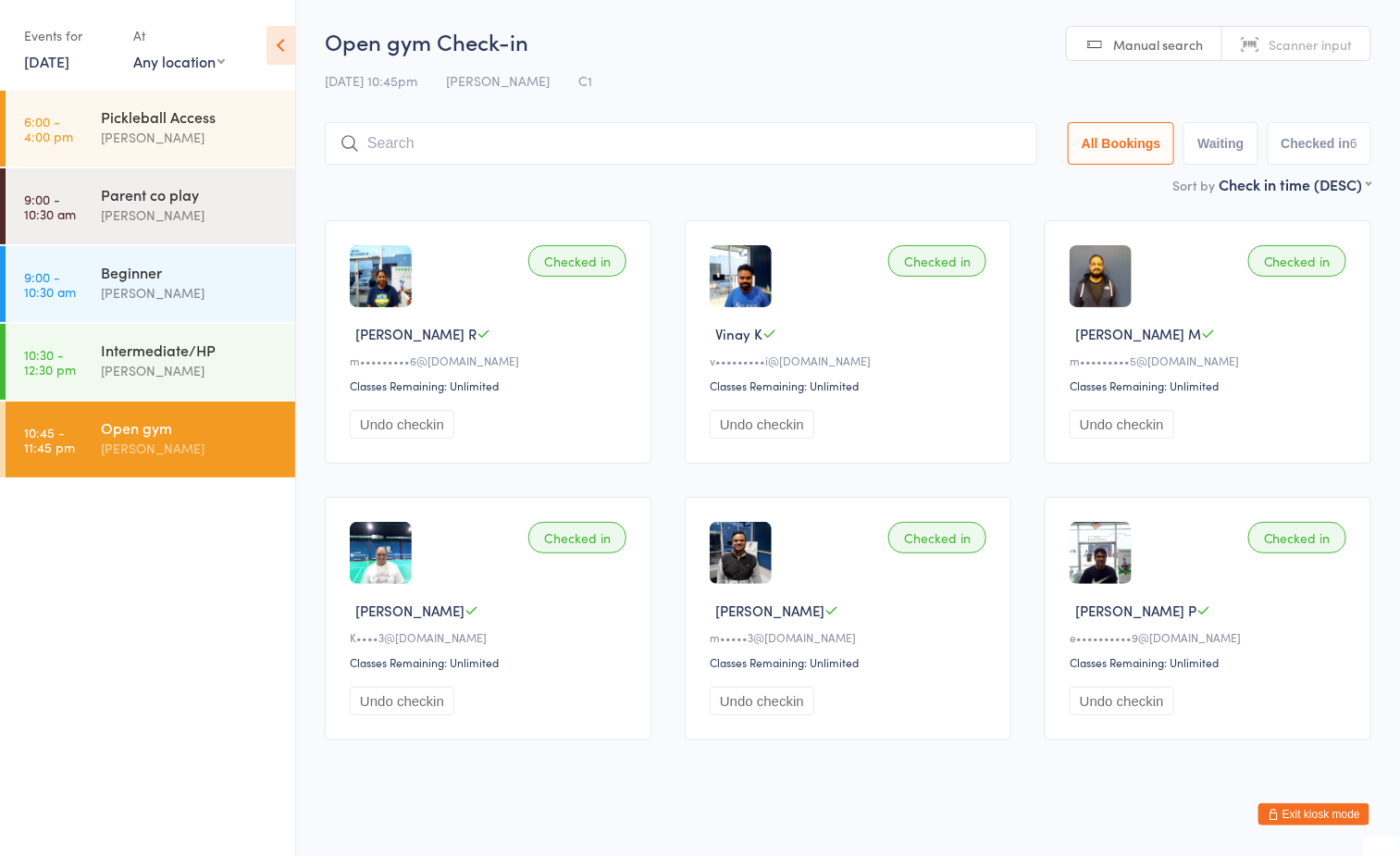
click at [206, 562] on ul "6:00 - 4:00 pm Pickleball Access Boyd Tahtat 9:00 - 10:30 am Parent co play Ayu…" at bounding box center [147, 473] width 295 height 765
click at [773, 66] on div "[DATE] 10:45pm [PERSON_NAME] C1" at bounding box center [847, 81] width 1046 height 30
click at [211, 122] on div "Pickleball Access" at bounding box center [190, 117] width 178 height 21
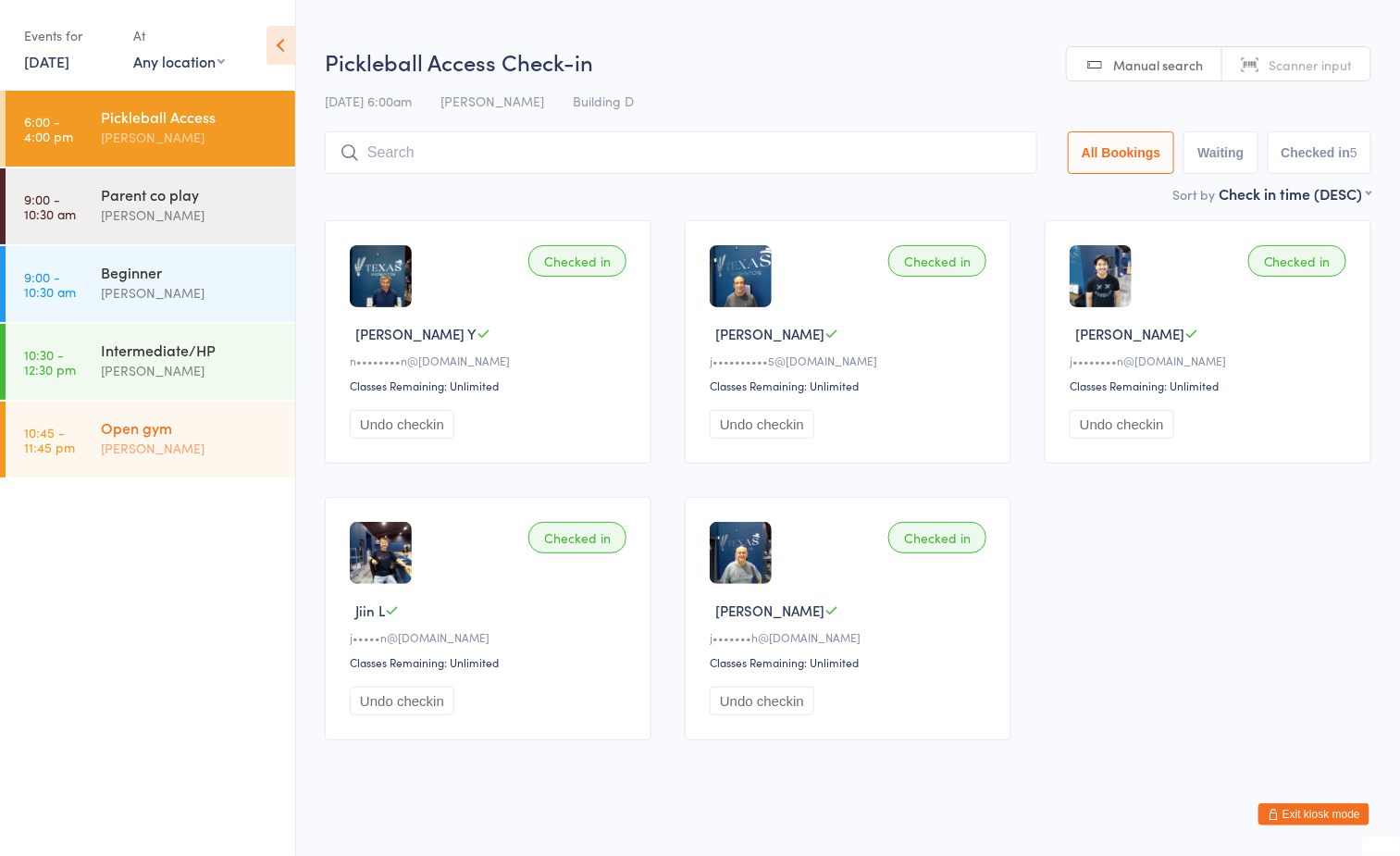
click at [165, 440] on div "[PERSON_NAME]" at bounding box center [190, 448] width 178 height 22
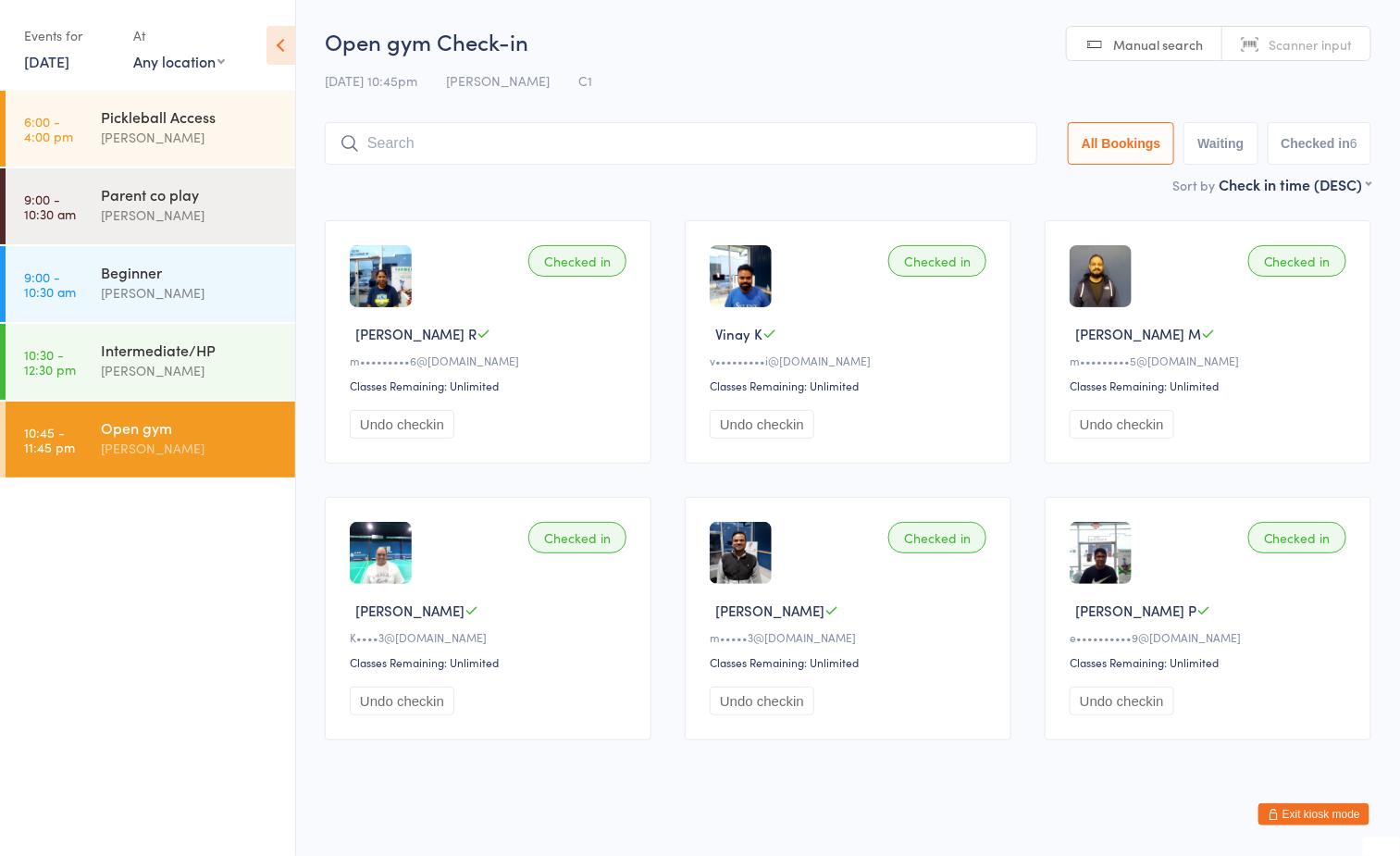
click at [692, 50] on h2 "Open gym Check-in" at bounding box center [847, 41] width 1046 height 30
click at [92, 128] on link "6:00 - 4:00 pm Pickleball Access Boyd Tahtat" at bounding box center [150, 128] width 290 height 76
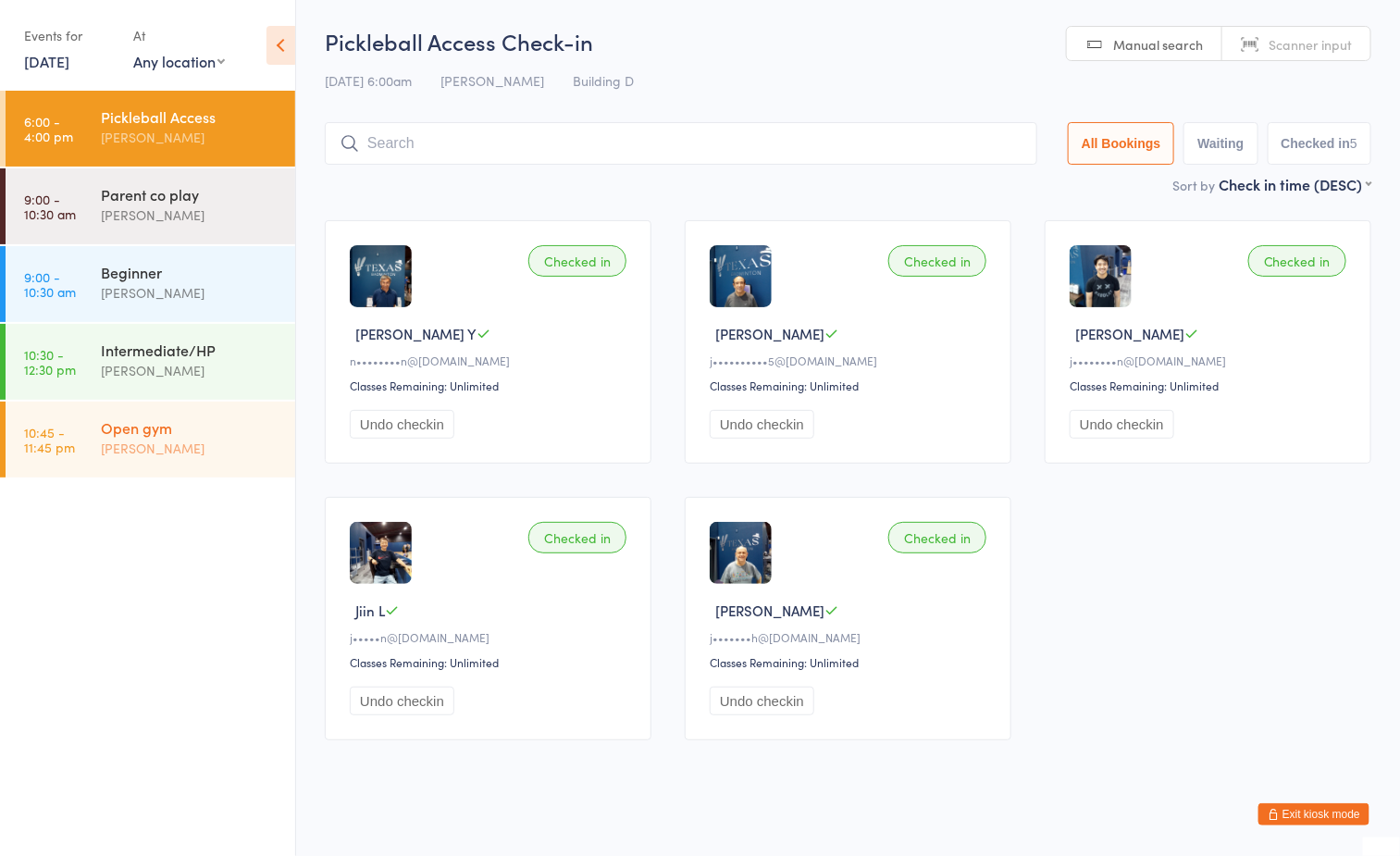
click at [215, 438] on div "[PERSON_NAME]" at bounding box center [190, 448] width 178 height 22
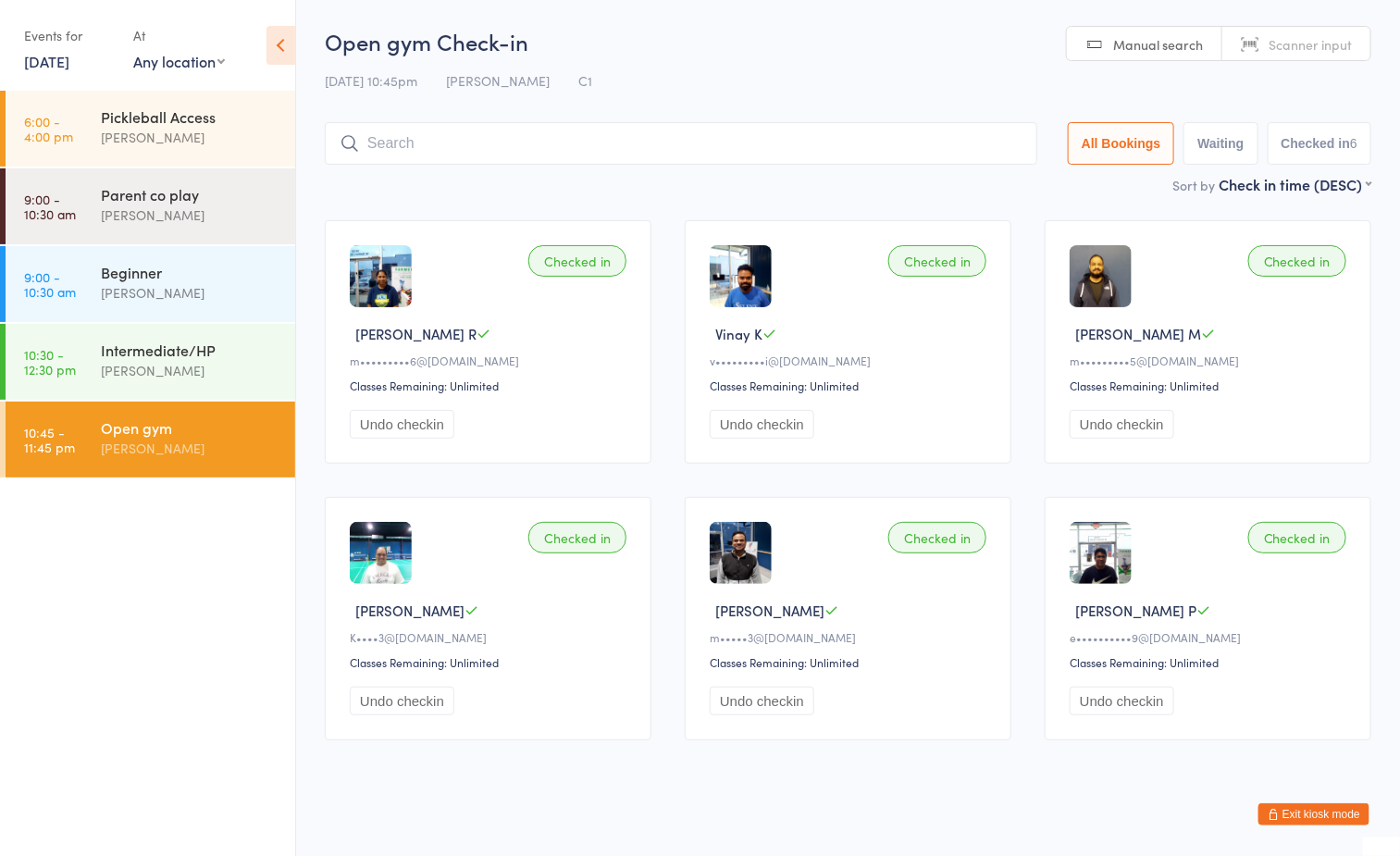
click at [780, 76] on div "[DATE] 10:45pm [PERSON_NAME] C1" at bounding box center [847, 81] width 1046 height 30
click at [181, 127] on div "[PERSON_NAME]" at bounding box center [190, 137] width 178 height 22
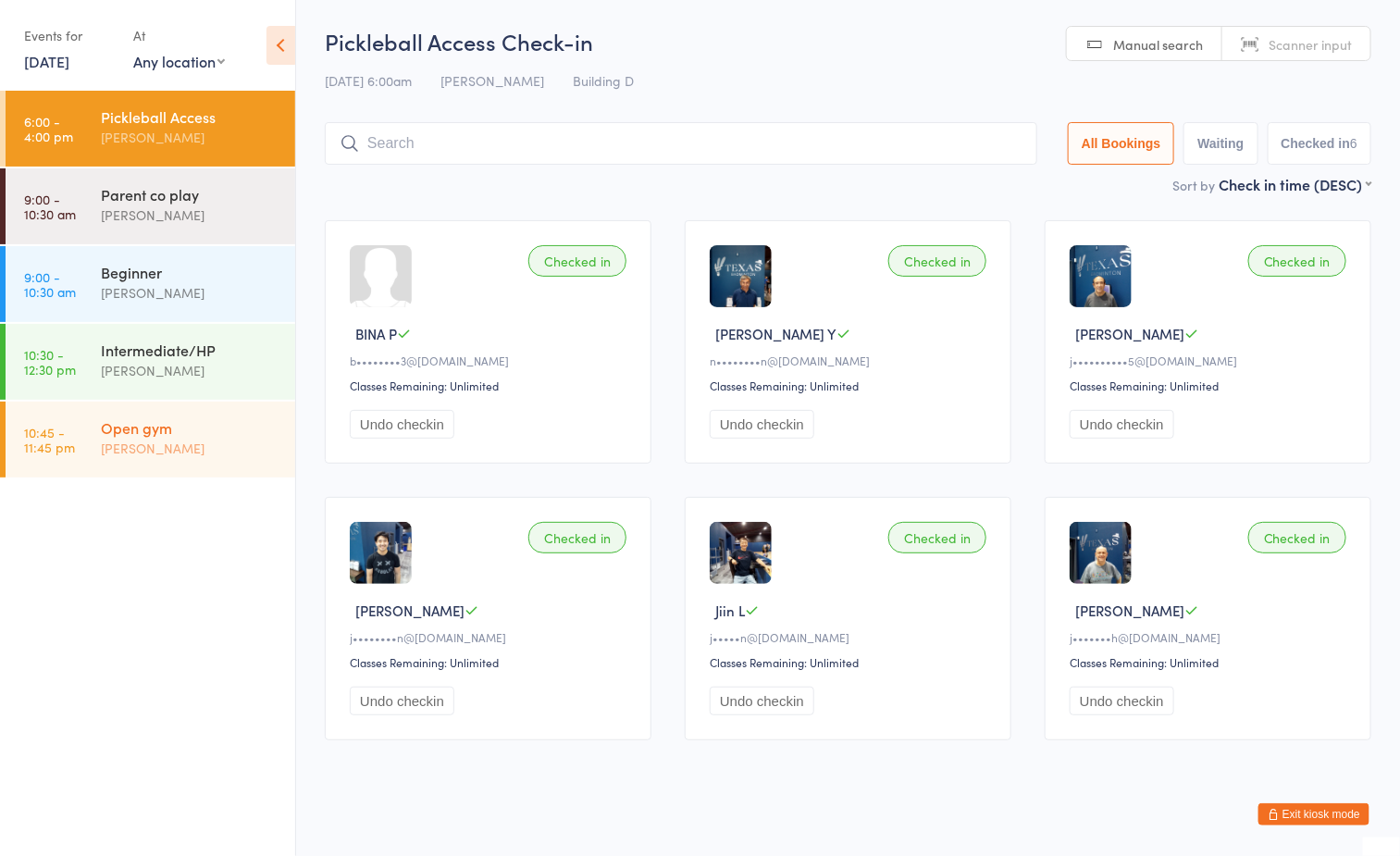
click at [156, 454] on div "[PERSON_NAME]" at bounding box center [190, 448] width 178 height 22
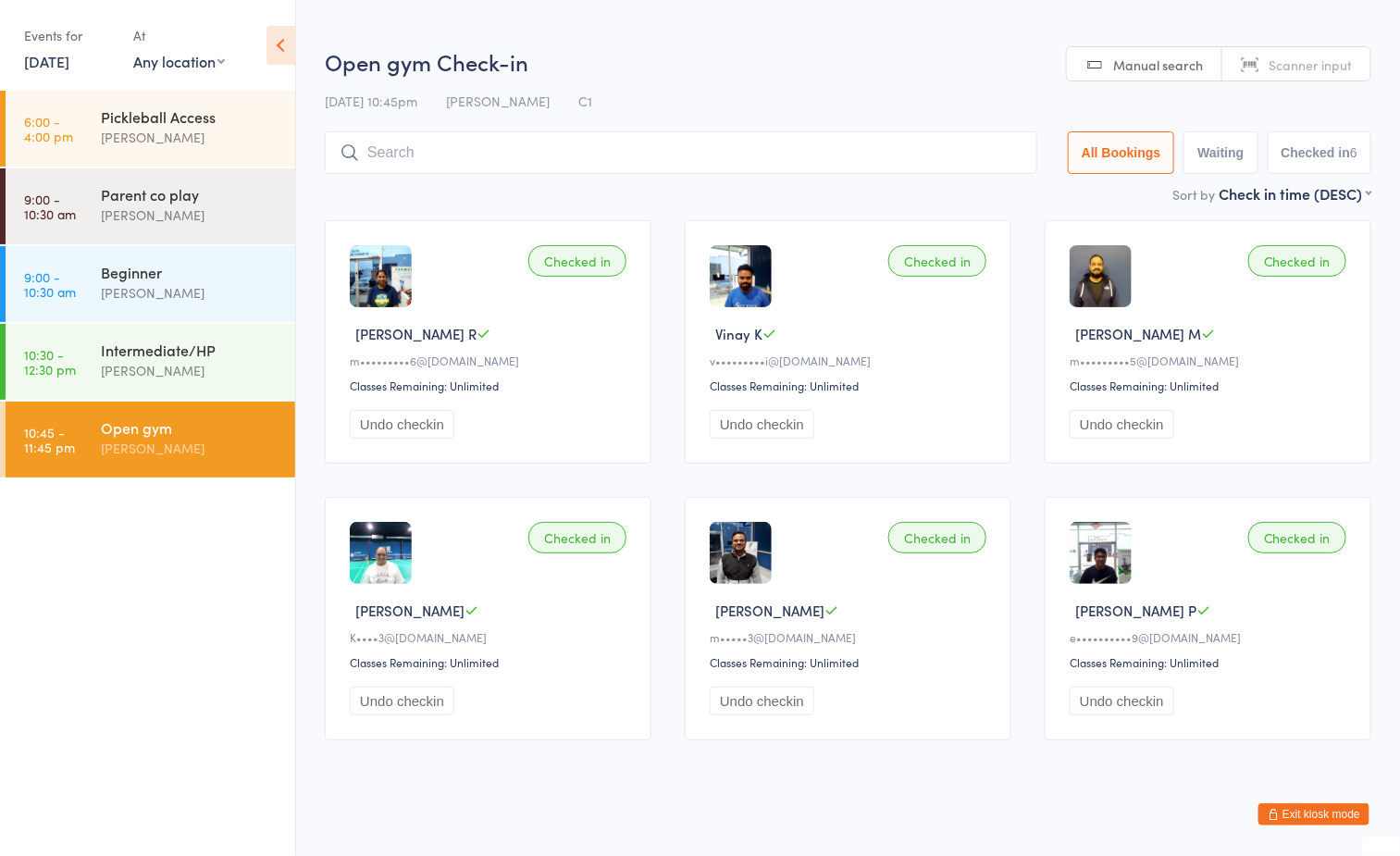
click at [773, 68] on h2 "Open gym Check-in" at bounding box center [847, 61] width 1046 height 30
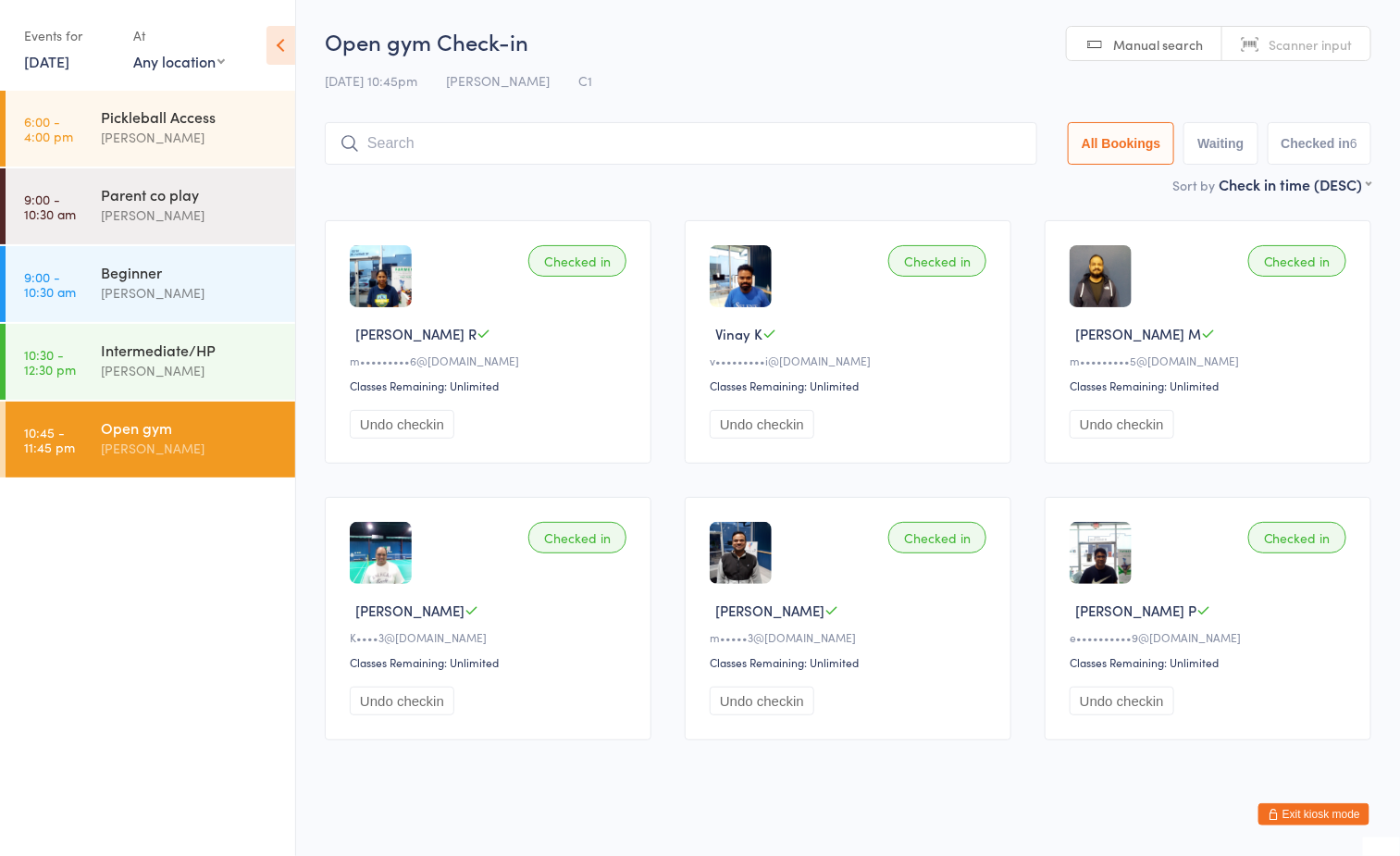
click at [254, 445] on div "[PERSON_NAME]" at bounding box center [190, 448] width 178 height 22
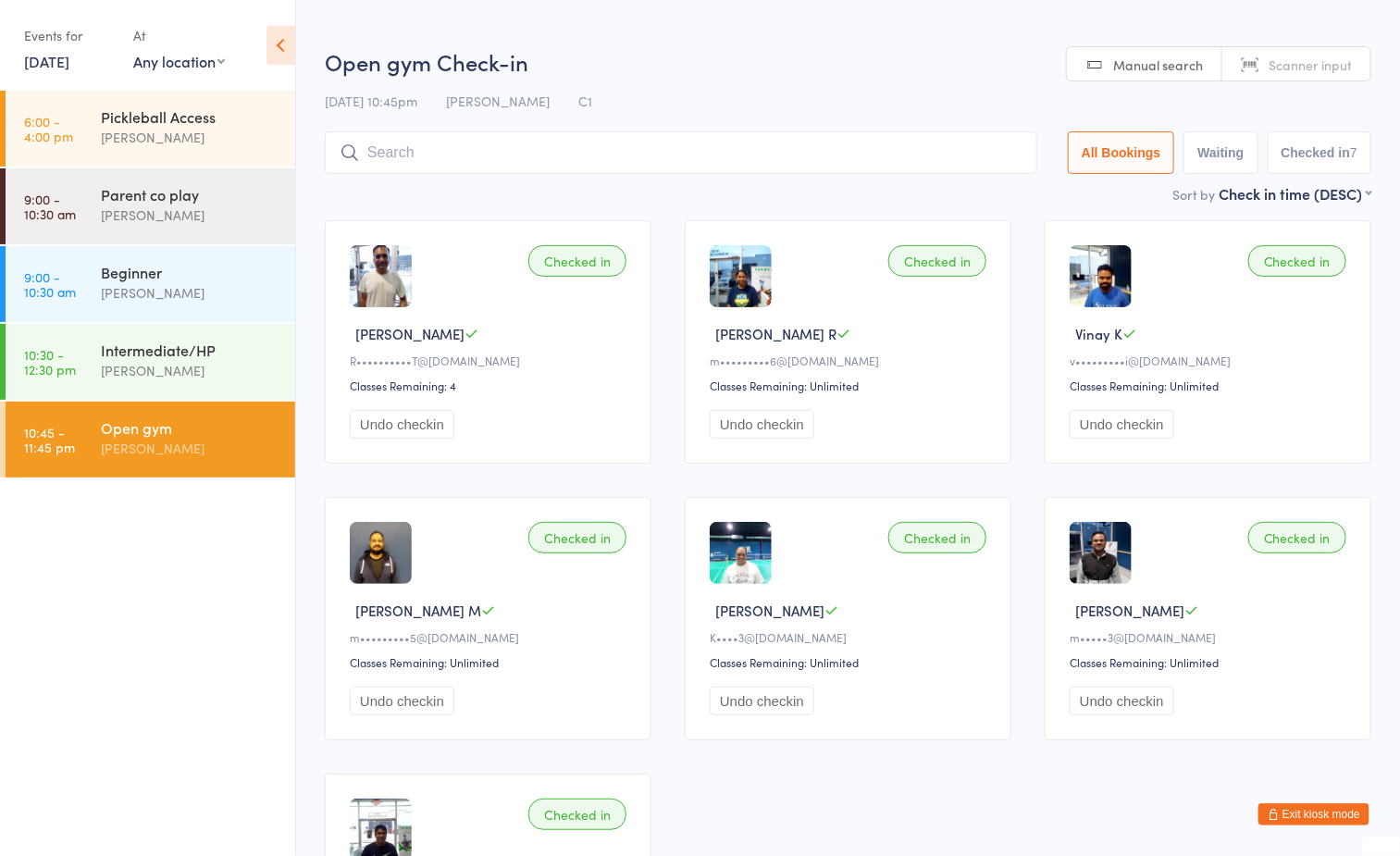
click at [273, 640] on ul "6:00 - 4:00 pm Pickleball Access Boyd Tahtat 9:00 - 10:30 am Parent co play Ayu…" at bounding box center [147, 473] width 295 height 765
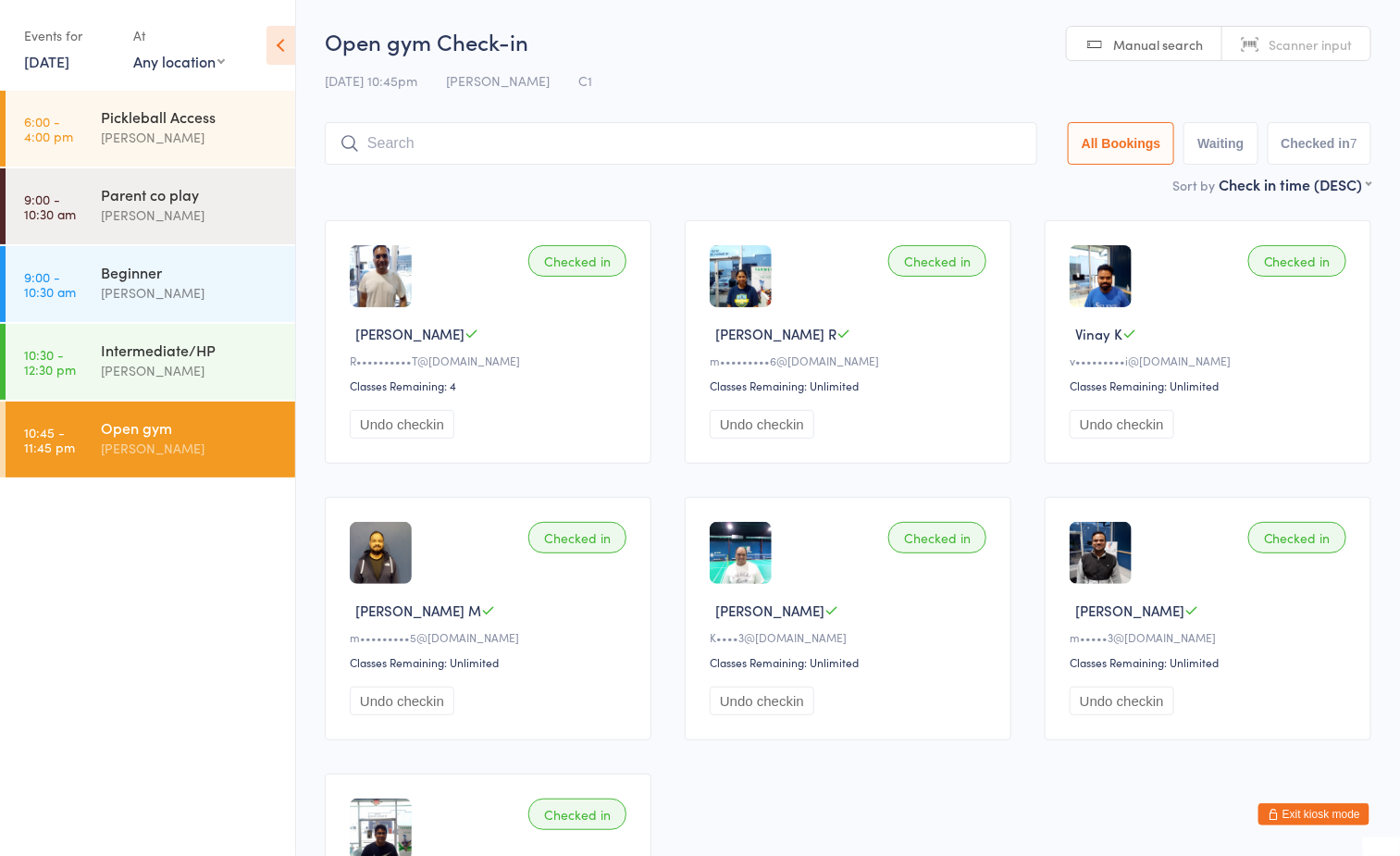
click at [847, 71] on div "[DATE] 10:45pm [PERSON_NAME] C1" at bounding box center [847, 81] width 1046 height 30
click at [180, 453] on div "[PERSON_NAME]" at bounding box center [190, 448] width 178 height 22
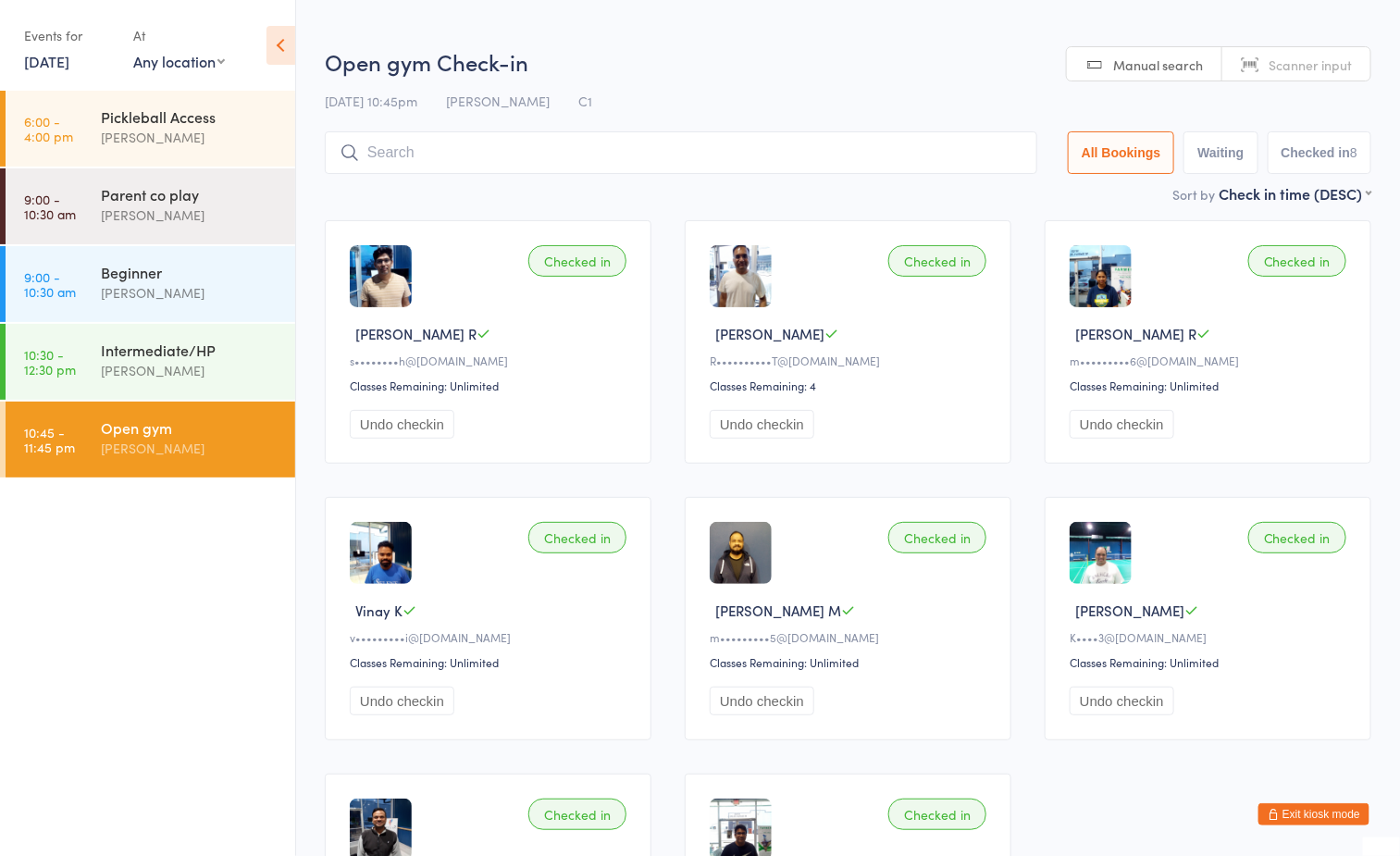
click at [1323, 820] on button "Exit kiosk mode" at bounding box center [1314, 814] width 111 height 23
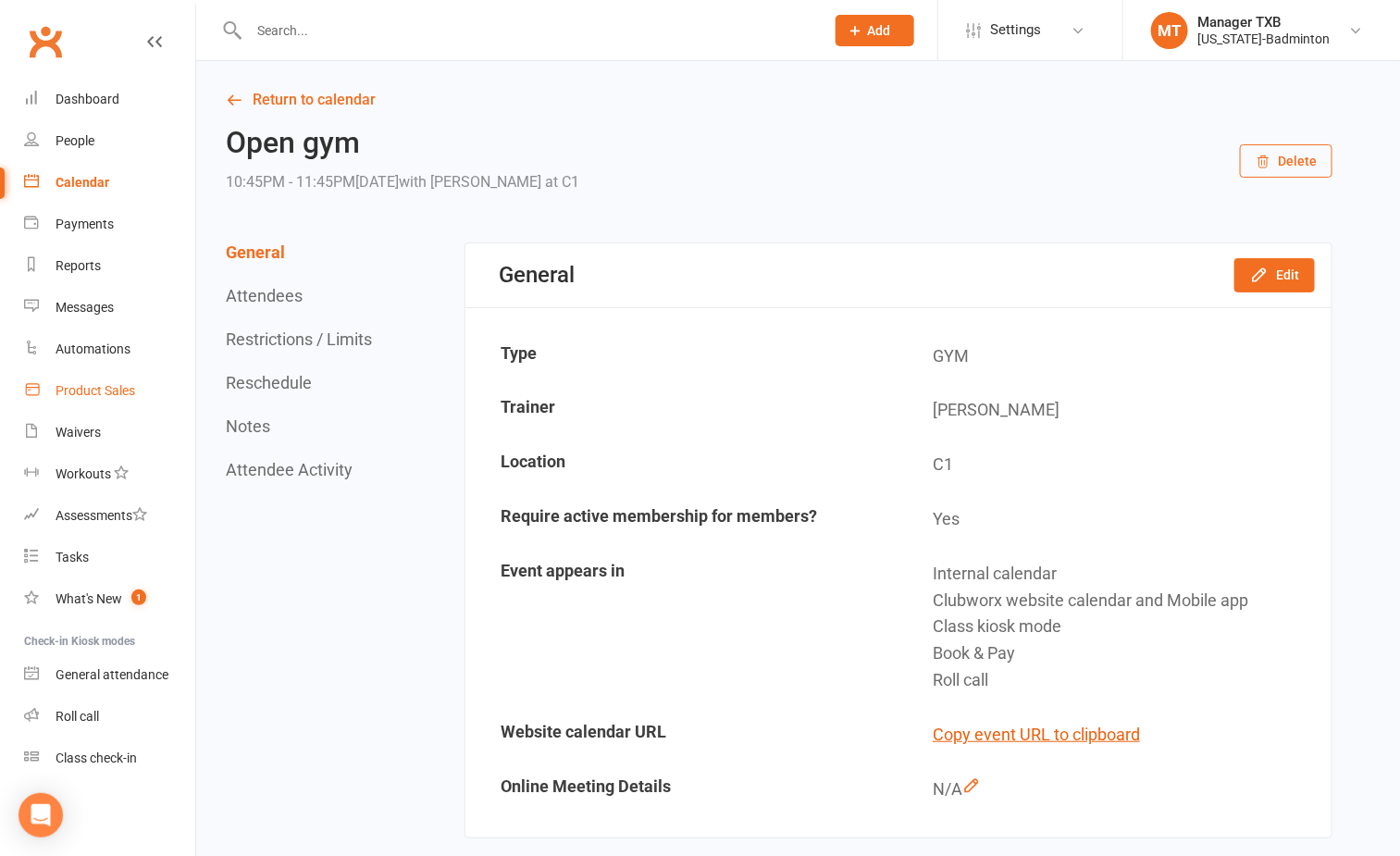
click at [106, 372] on link "Product Sales" at bounding box center [109, 391] width 171 height 42
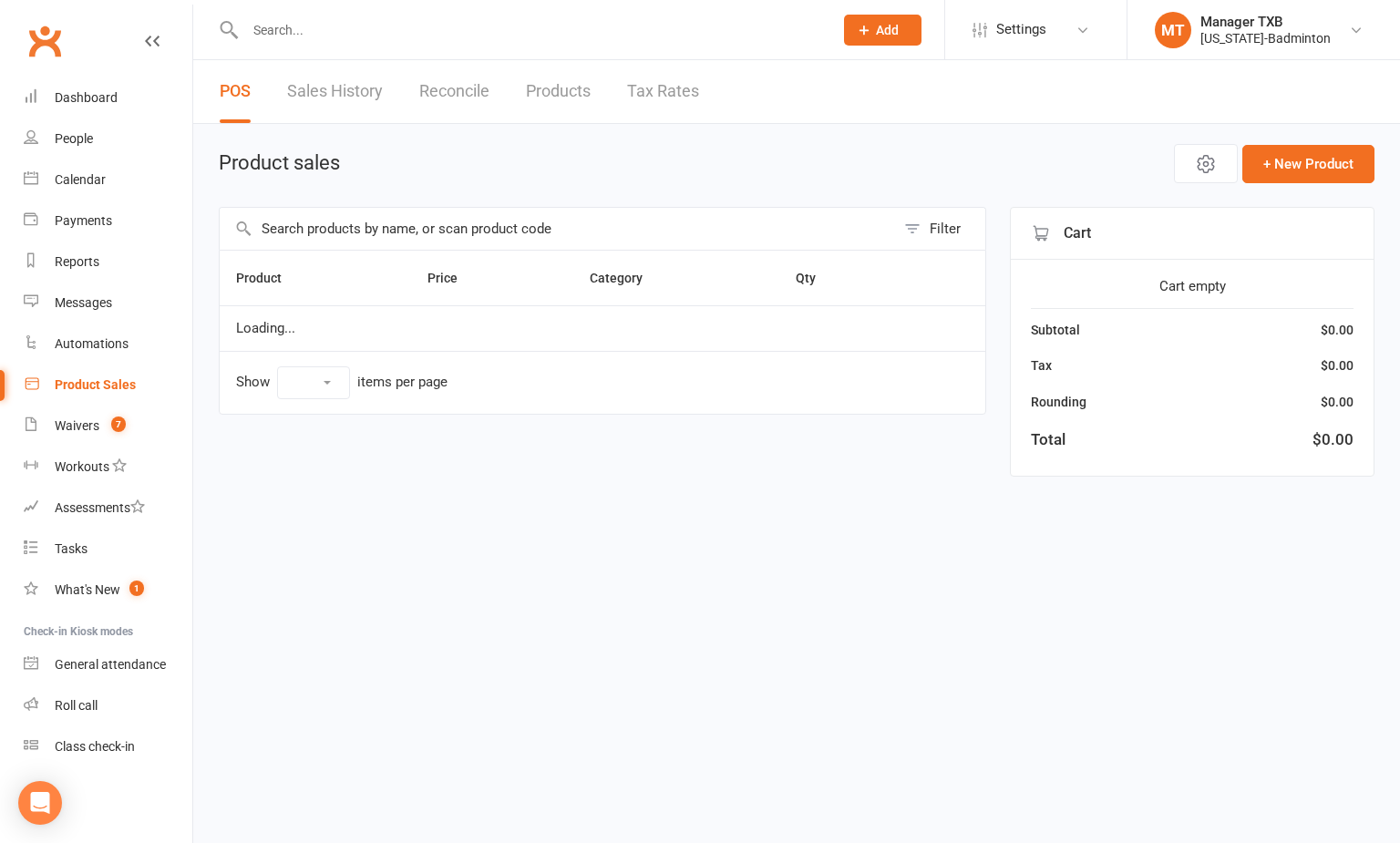
select select "100"
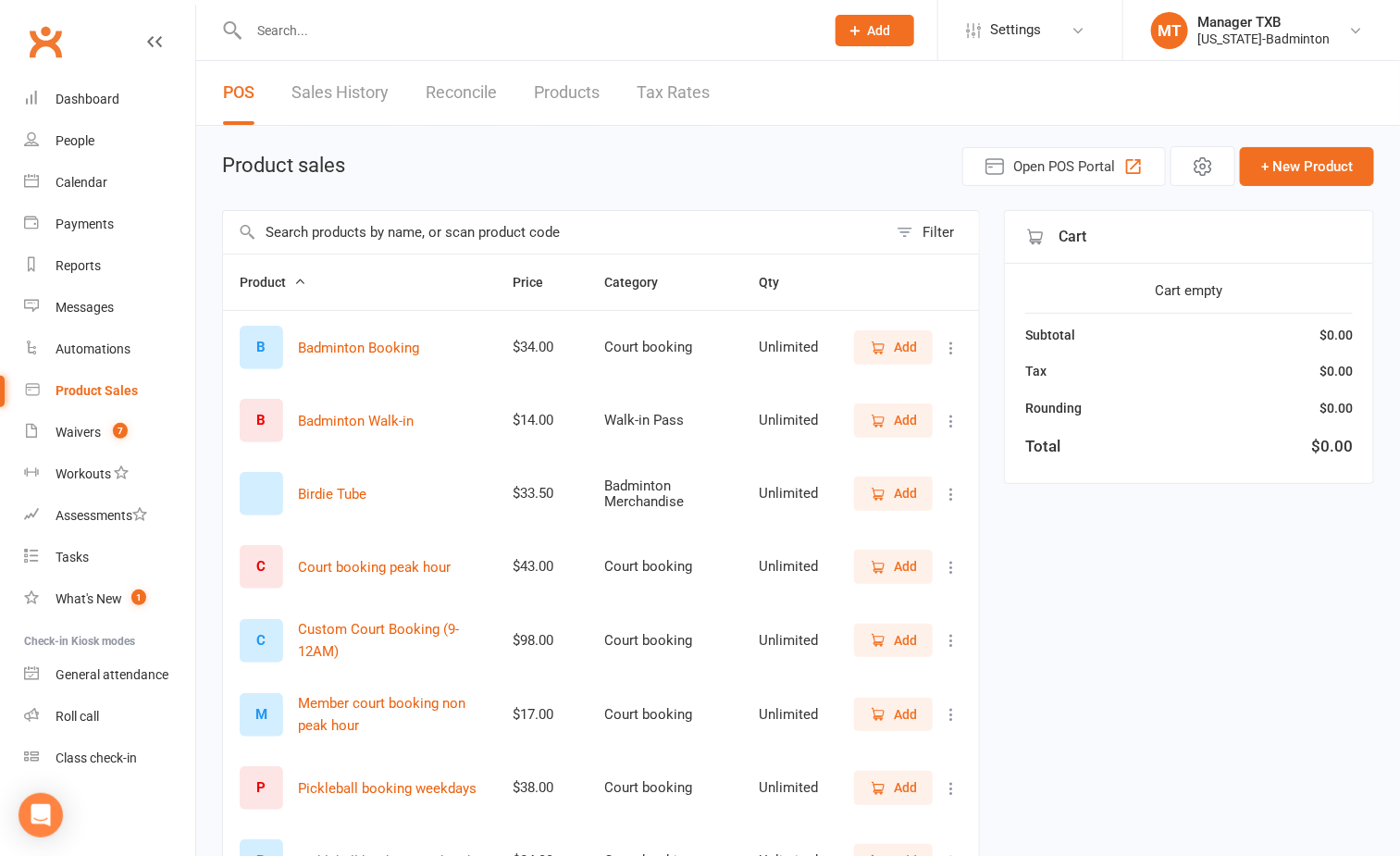
click at [887, 489] on span "Add" at bounding box center [893, 494] width 47 height 21
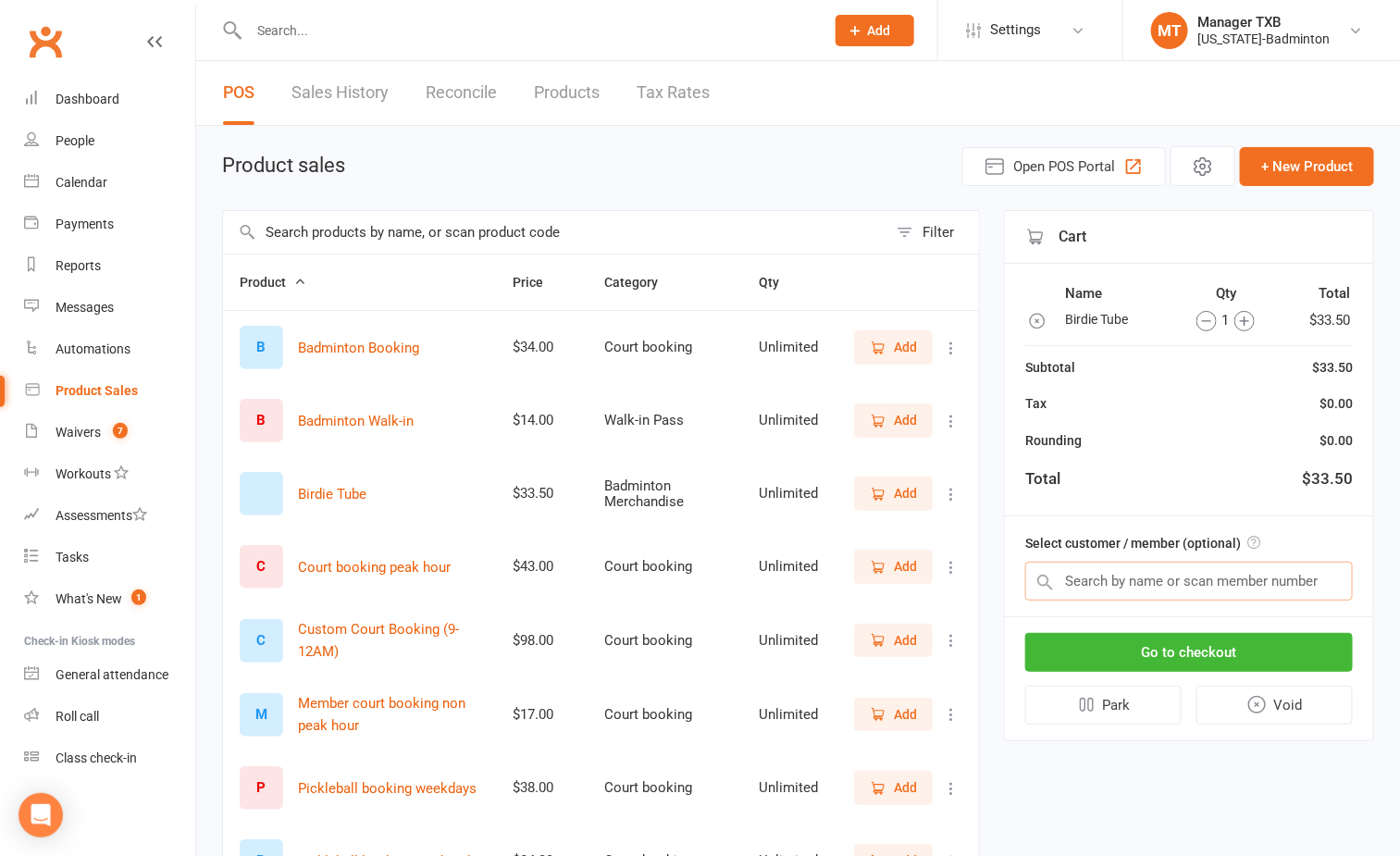
click at [1141, 573] on input "text" at bounding box center [1189, 580] width 327 height 39
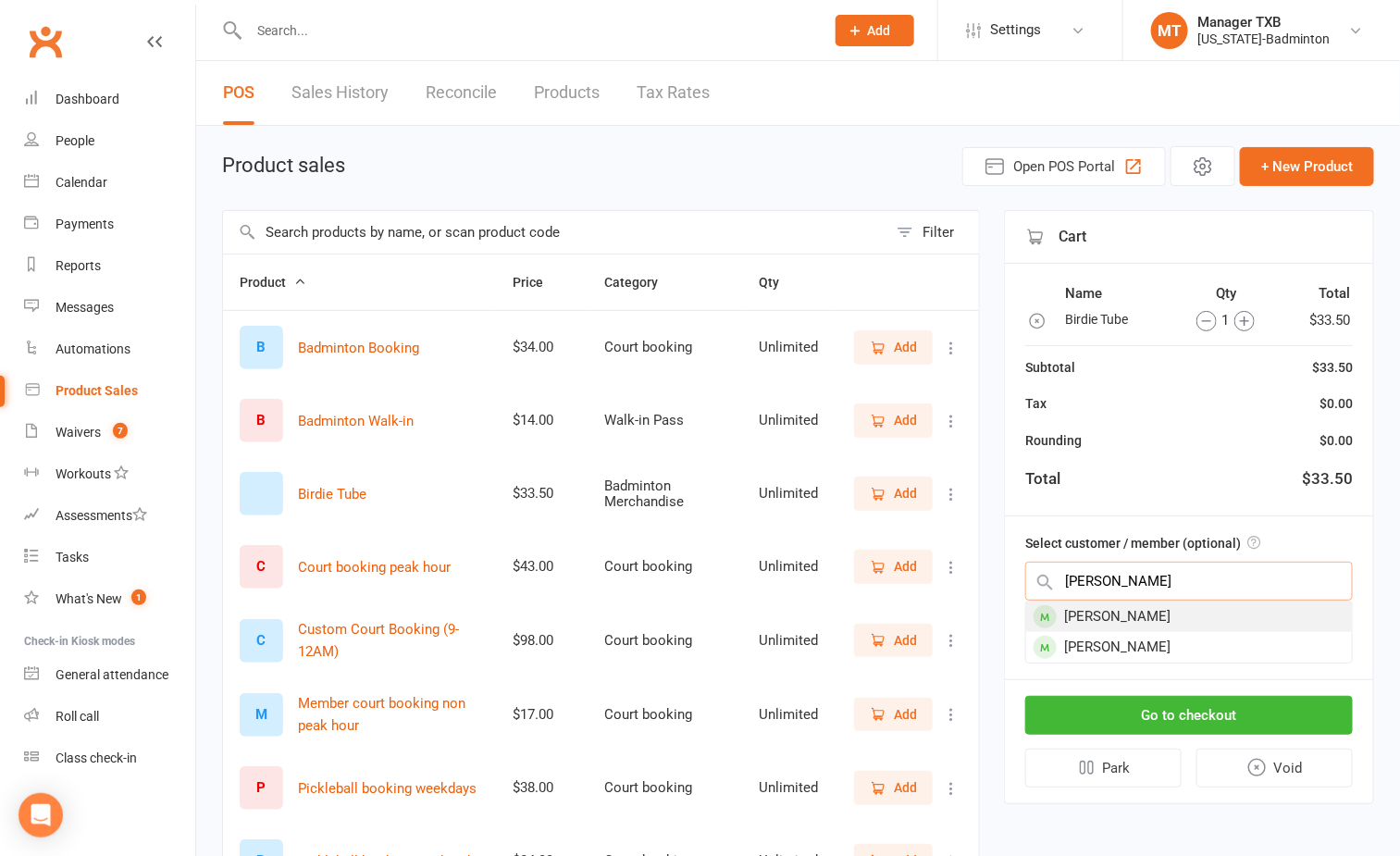
type input "rupesh"
click at [1144, 616] on div "[PERSON_NAME]" at bounding box center [1189, 617] width 325 height 30
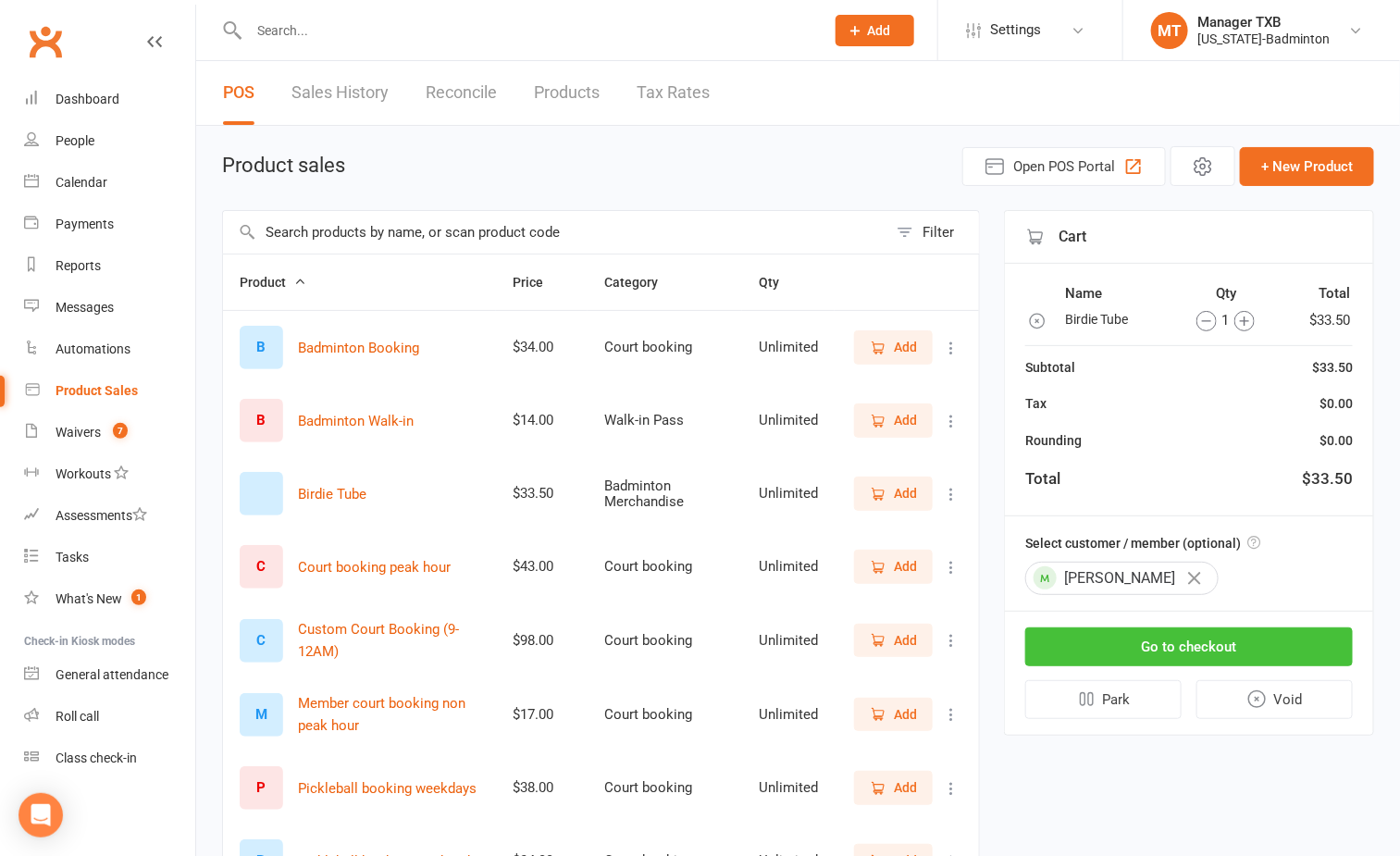
click at [1161, 655] on button "Go to checkout" at bounding box center [1189, 646] width 327 height 39
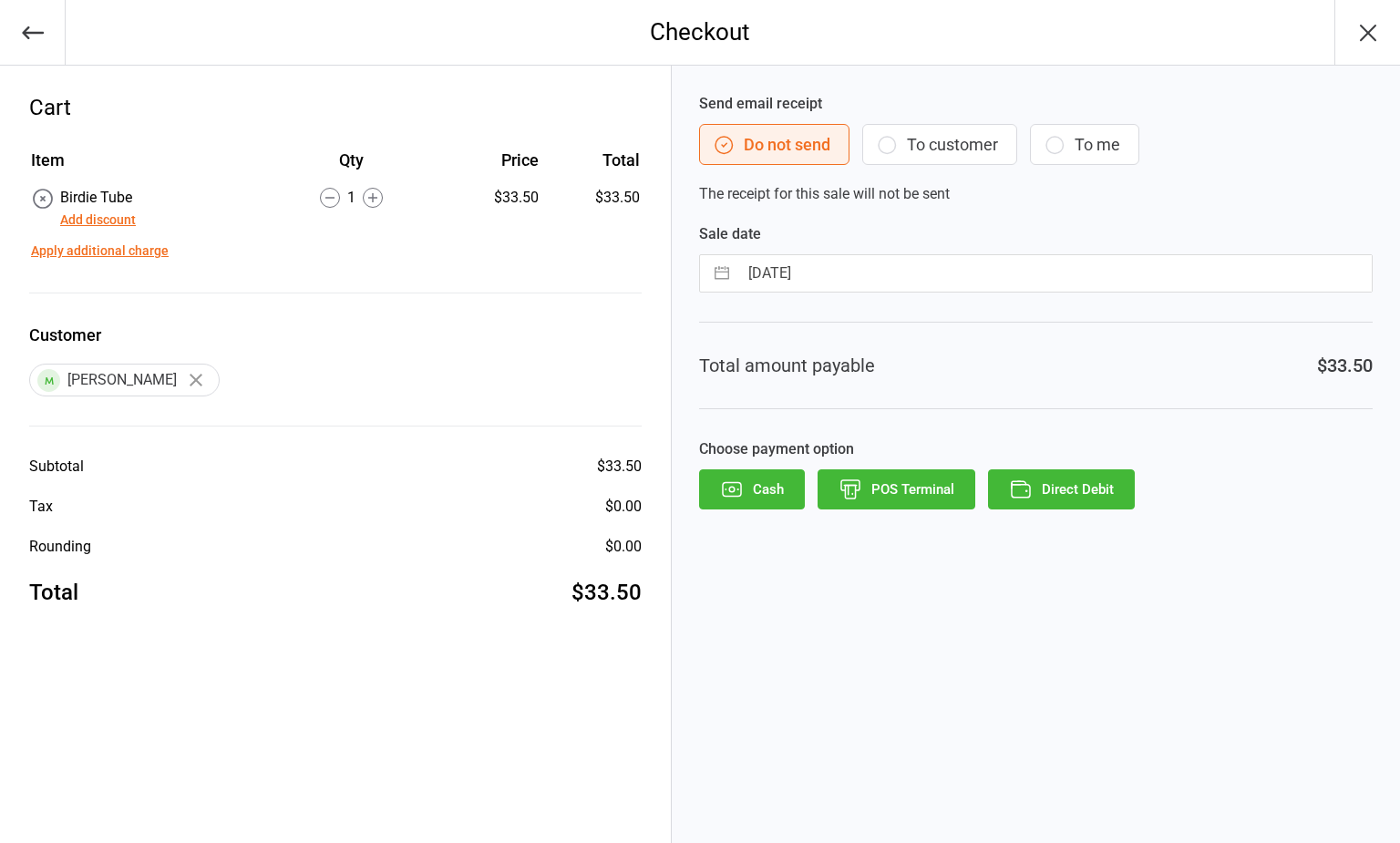
click at [957, 146] on button "To customer" at bounding box center [939, 144] width 155 height 41
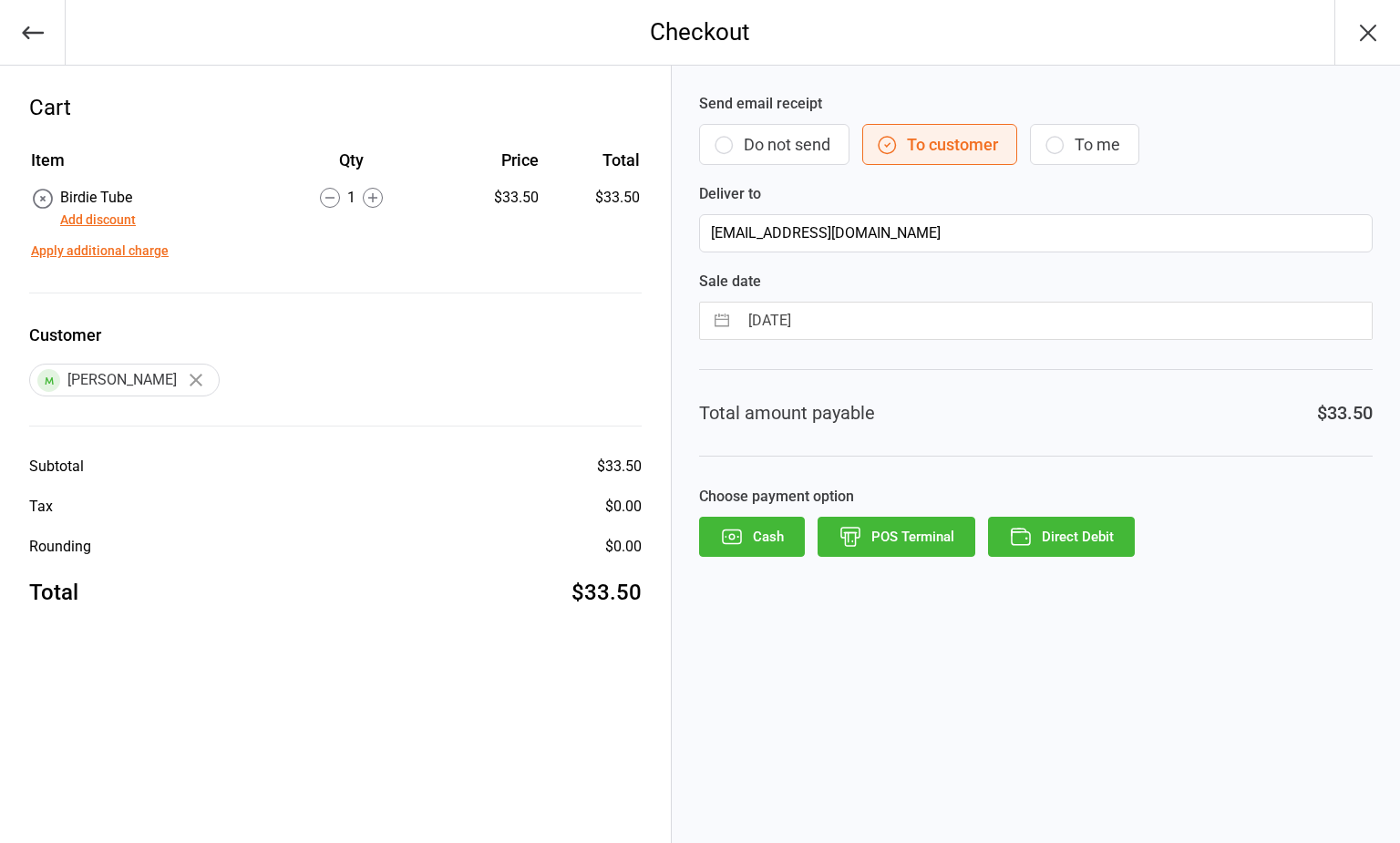
click at [1077, 537] on button "Direct Debit" at bounding box center [1061, 536] width 147 height 40
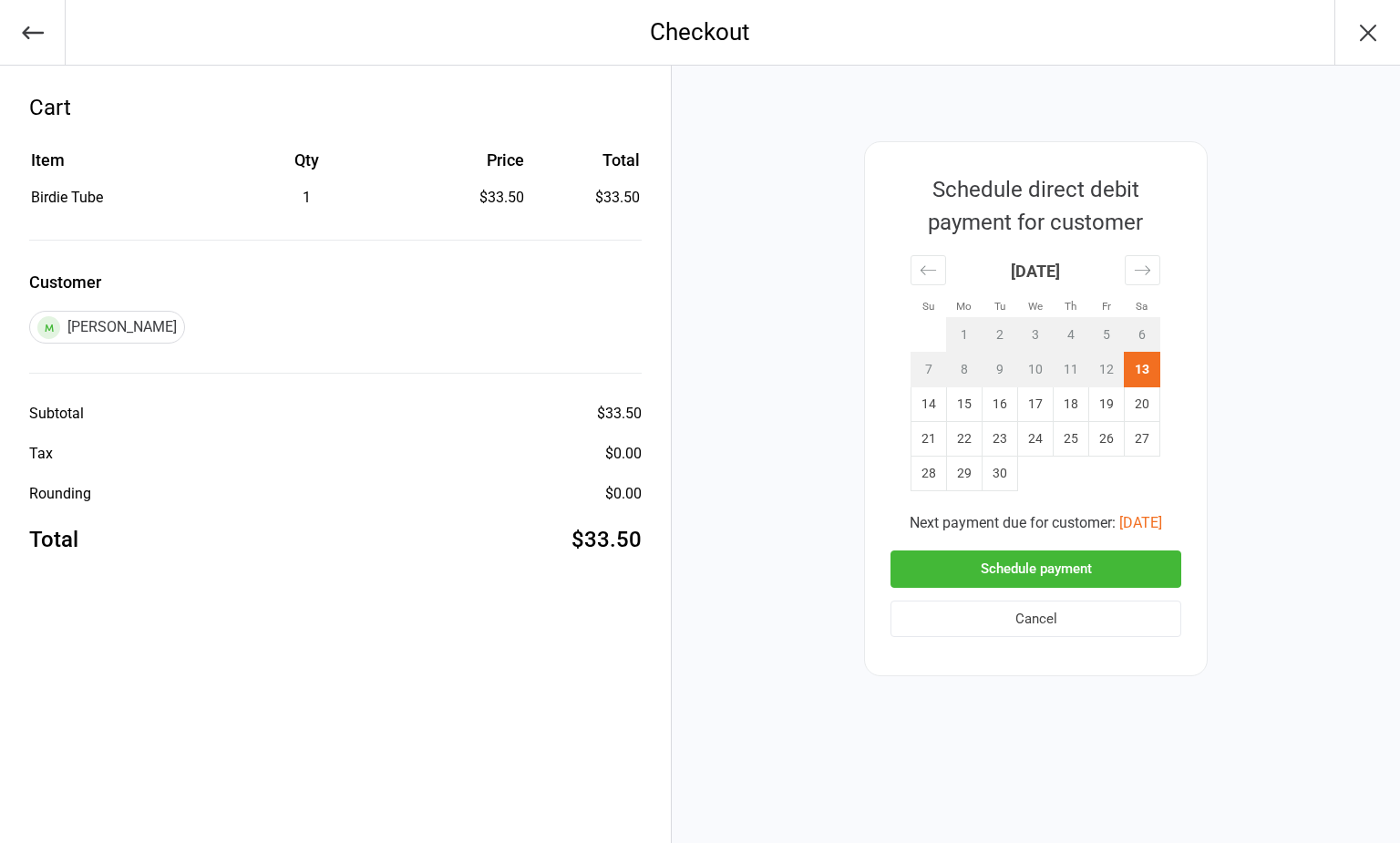
click at [1067, 559] on button "Schedule payment" at bounding box center [1035, 569] width 291 height 37
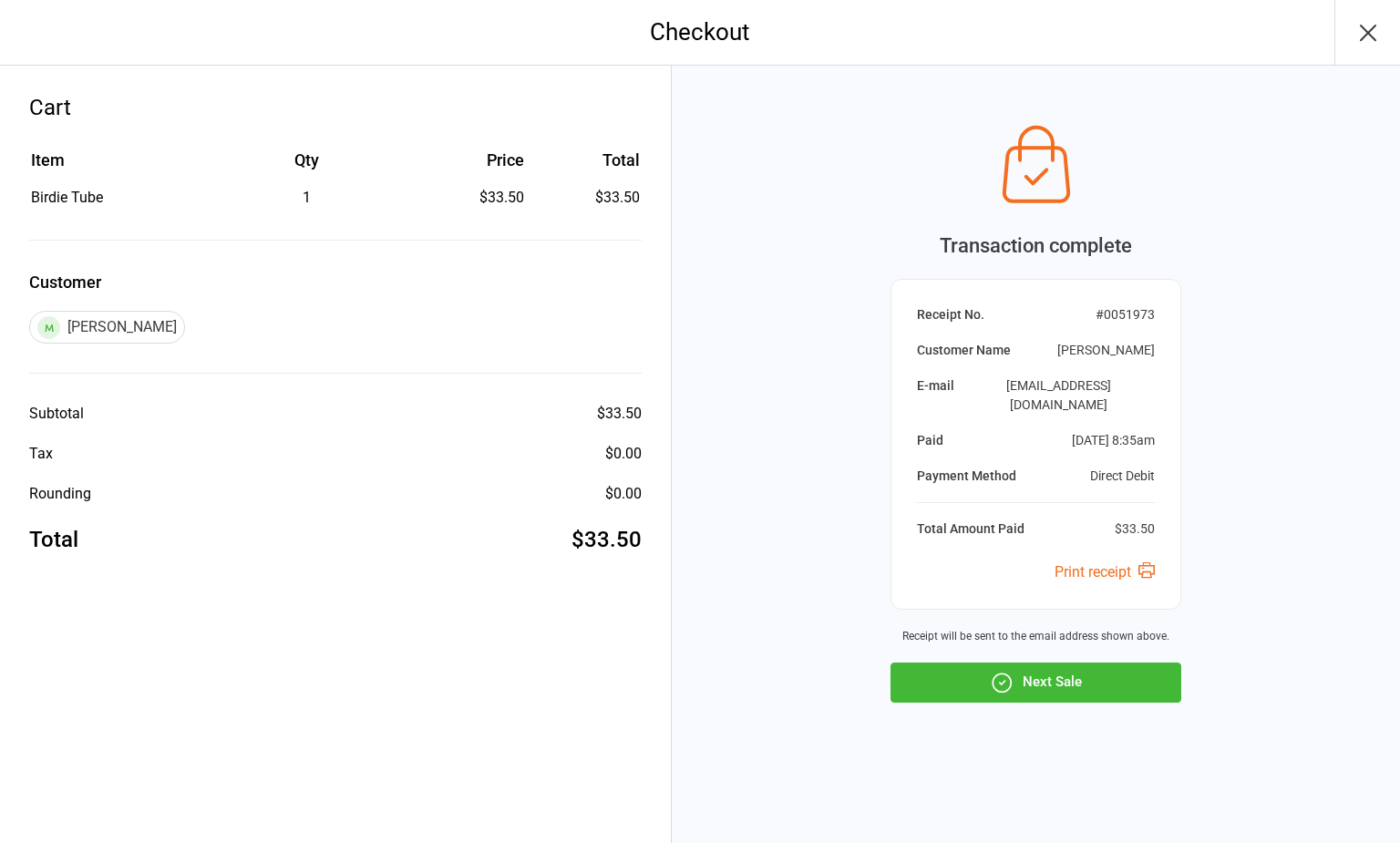
click at [1367, 35] on icon "button" at bounding box center [1367, 33] width 29 height 29
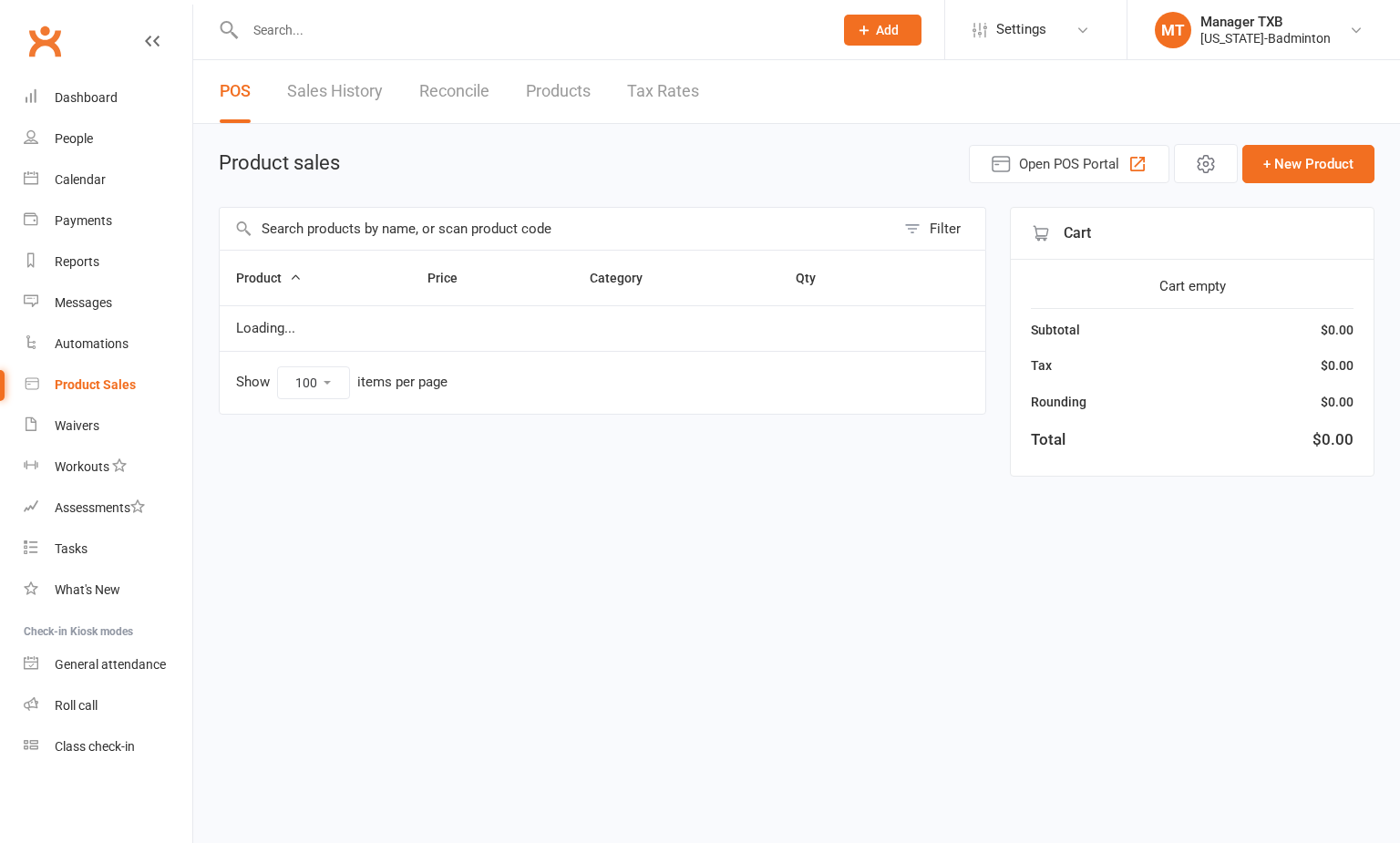
select select "100"
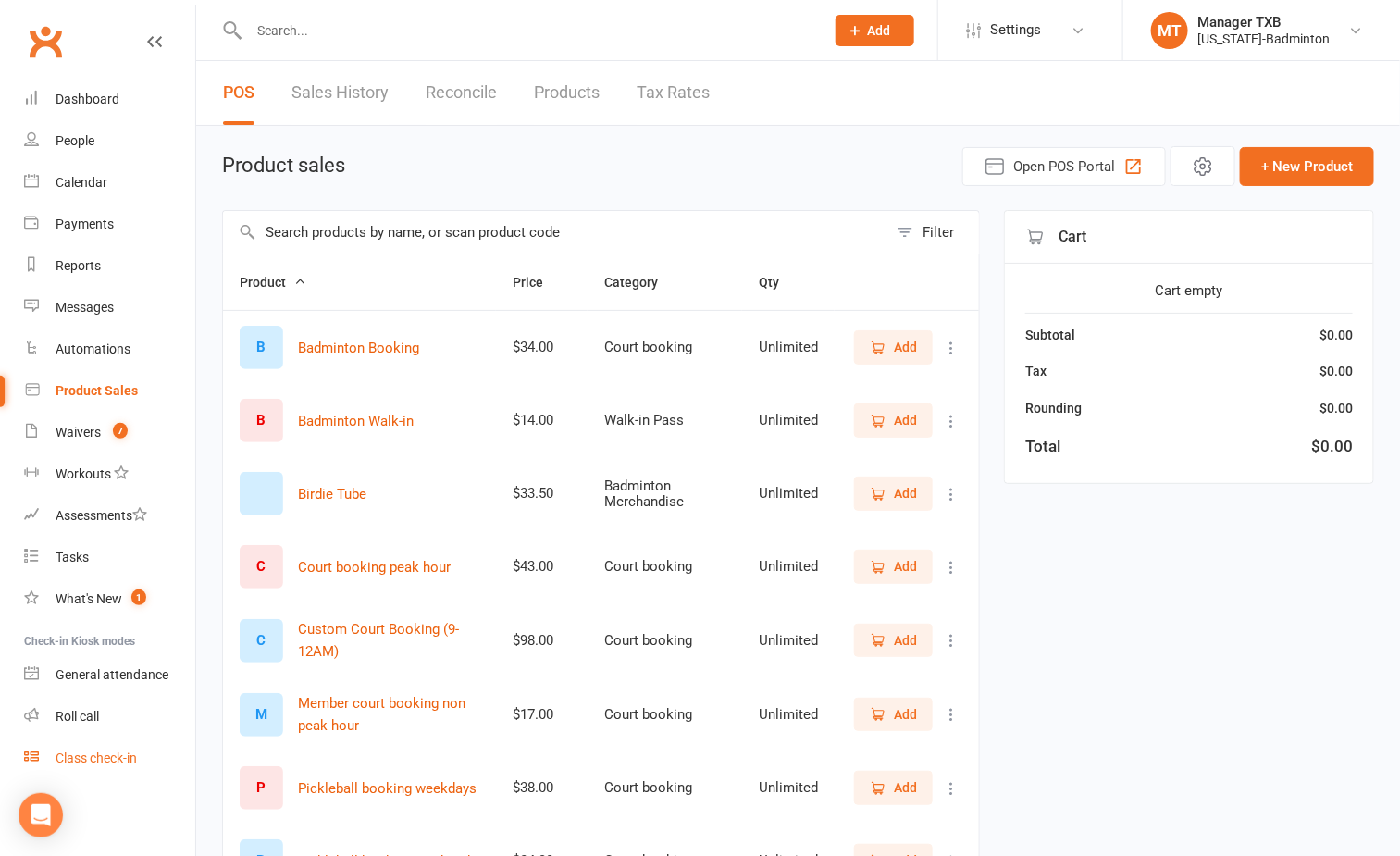
click at [109, 750] on div "Class check-in" at bounding box center [96, 758] width 81 height 15
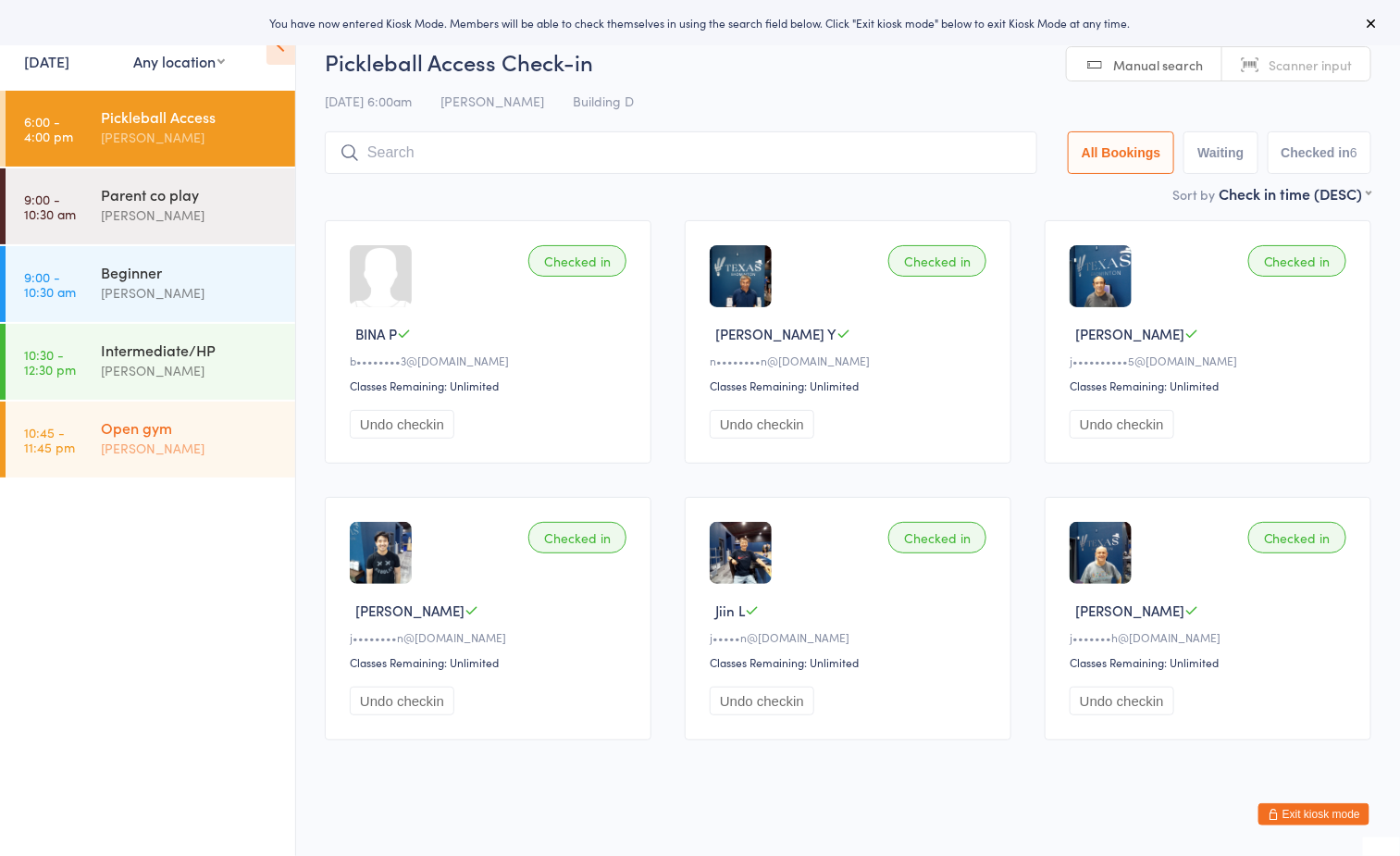
click at [217, 433] on div "Open gym" at bounding box center [190, 428] width 178 height 21
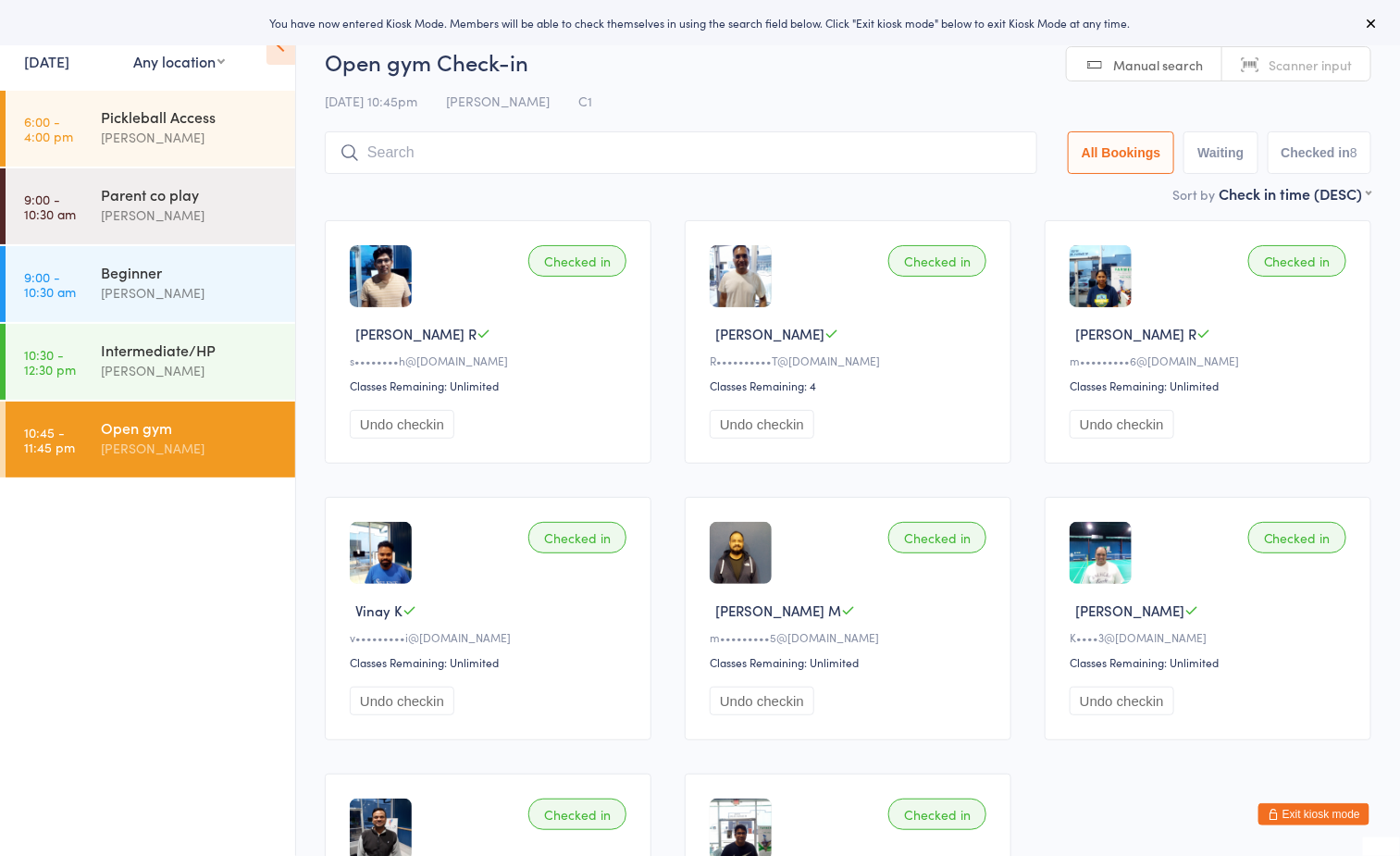
click at [716, 97] on div "[DATE] 10:45pm [PERSON_NAME] C1" at bounding box center [847, 101] width 1046 height 30
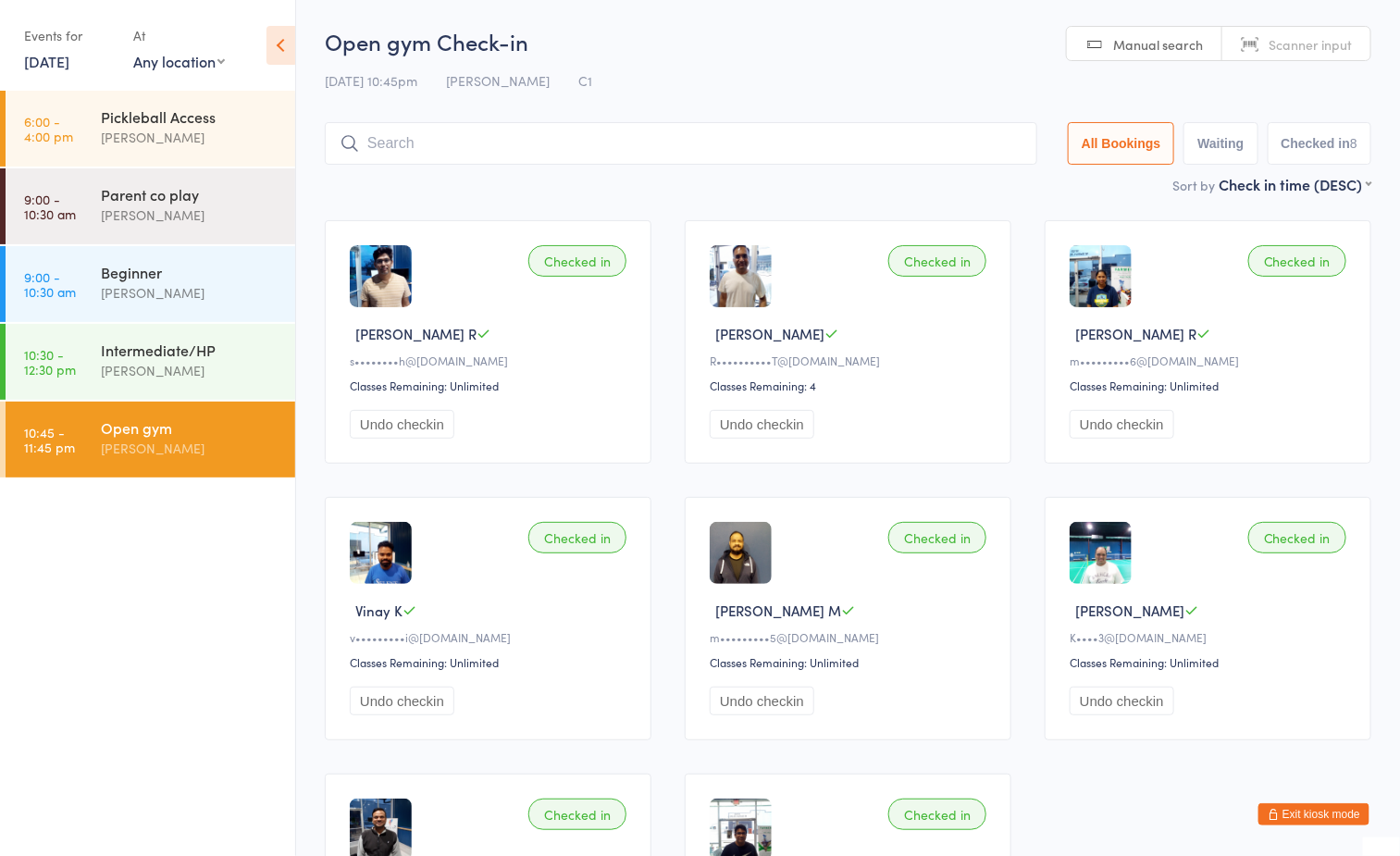
click at [230, 445] on div "[PERSON_NAME]" at bounding box center [190, 448] width 178 height 22
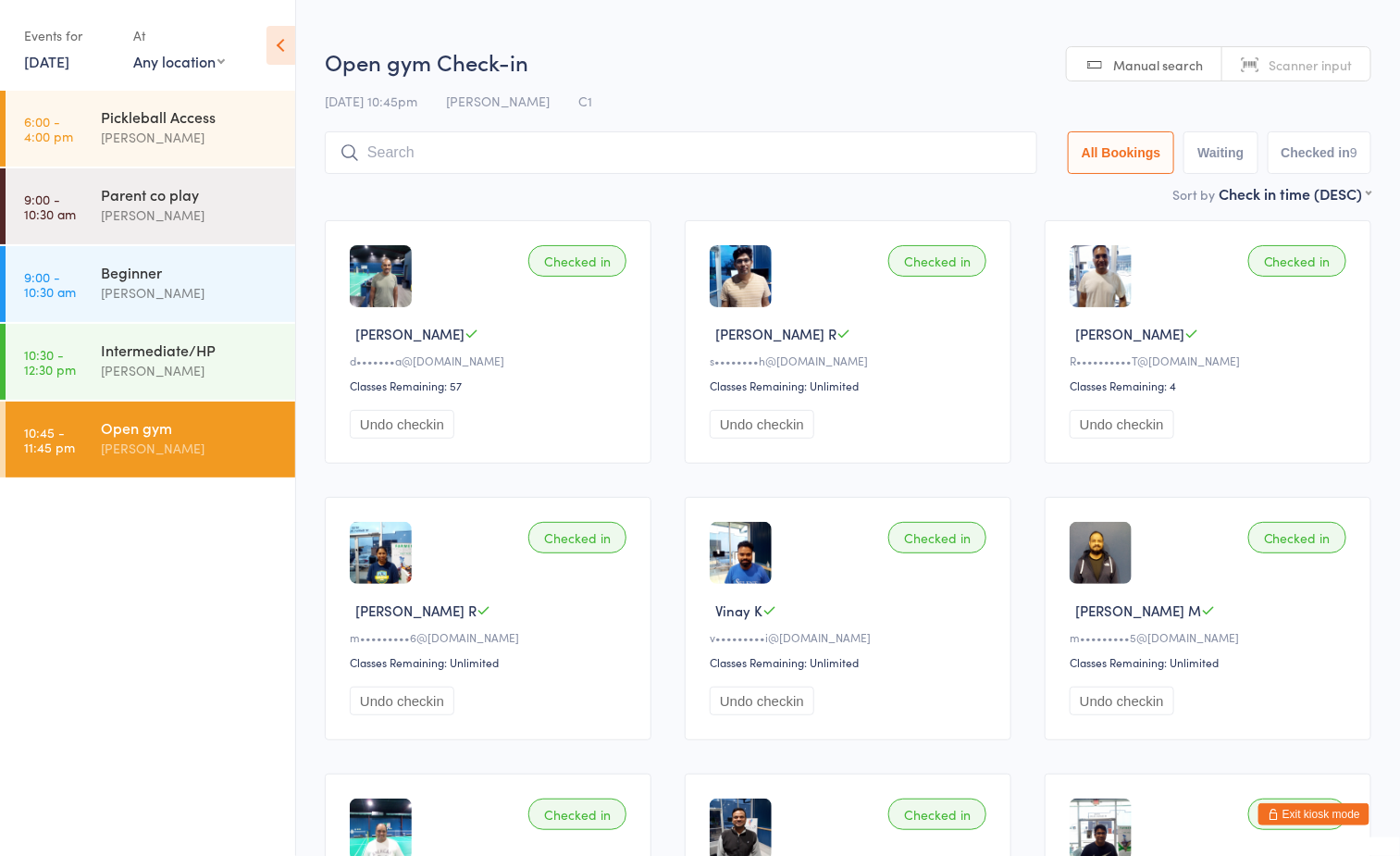
click at [758, 73] on h2 "Open gym Check-in" at bounding box center [847, 61] width 1046 height 30
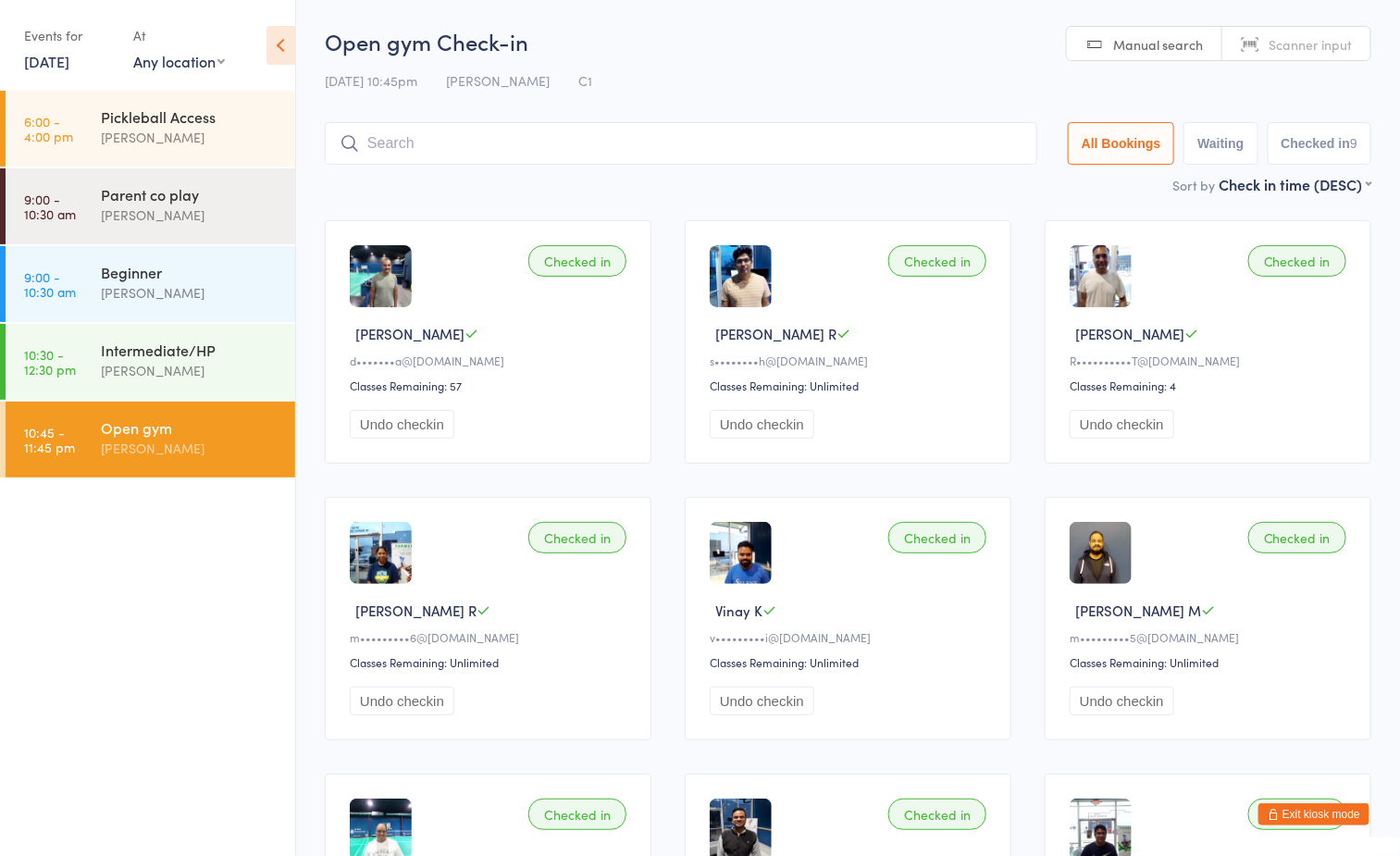
click at [617, 140] on input "search" at bounding box center [680, 143] width 712 height 42
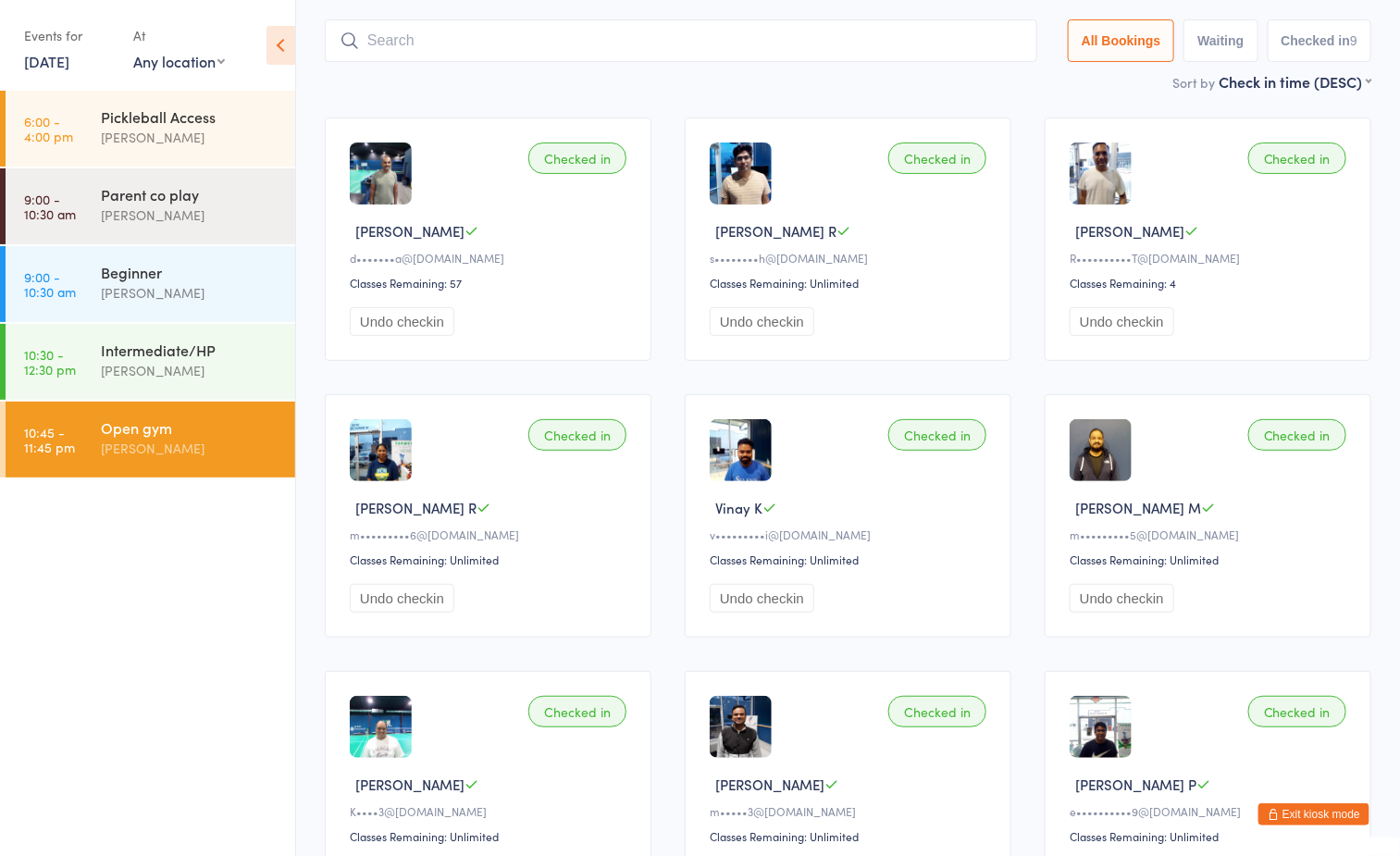
scroll to position [122, 0]
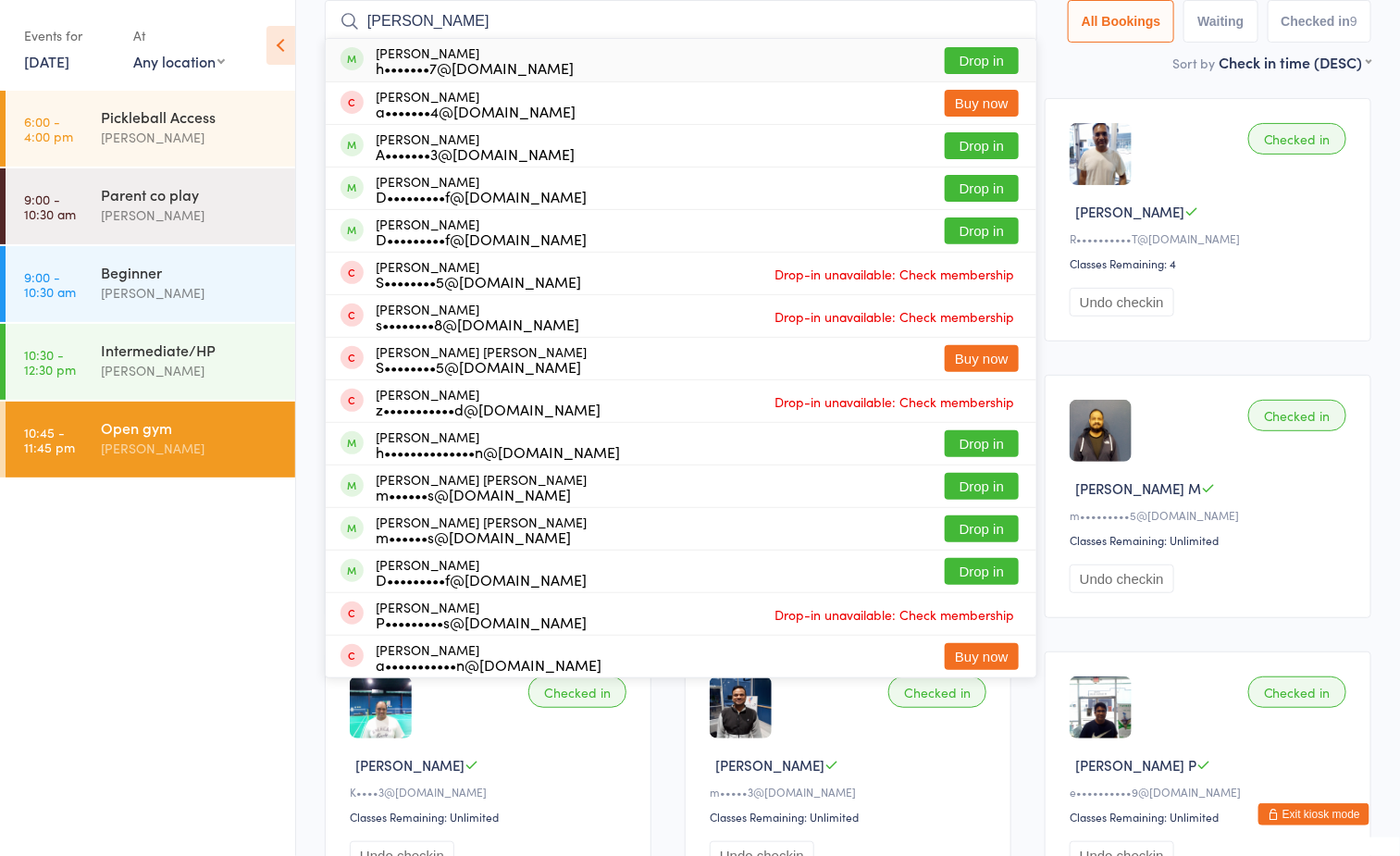
type input "[PERSON_NAME]"
click at [978, 59] on button "Drop in" at bounding box center [981, 60] width 74 height 26
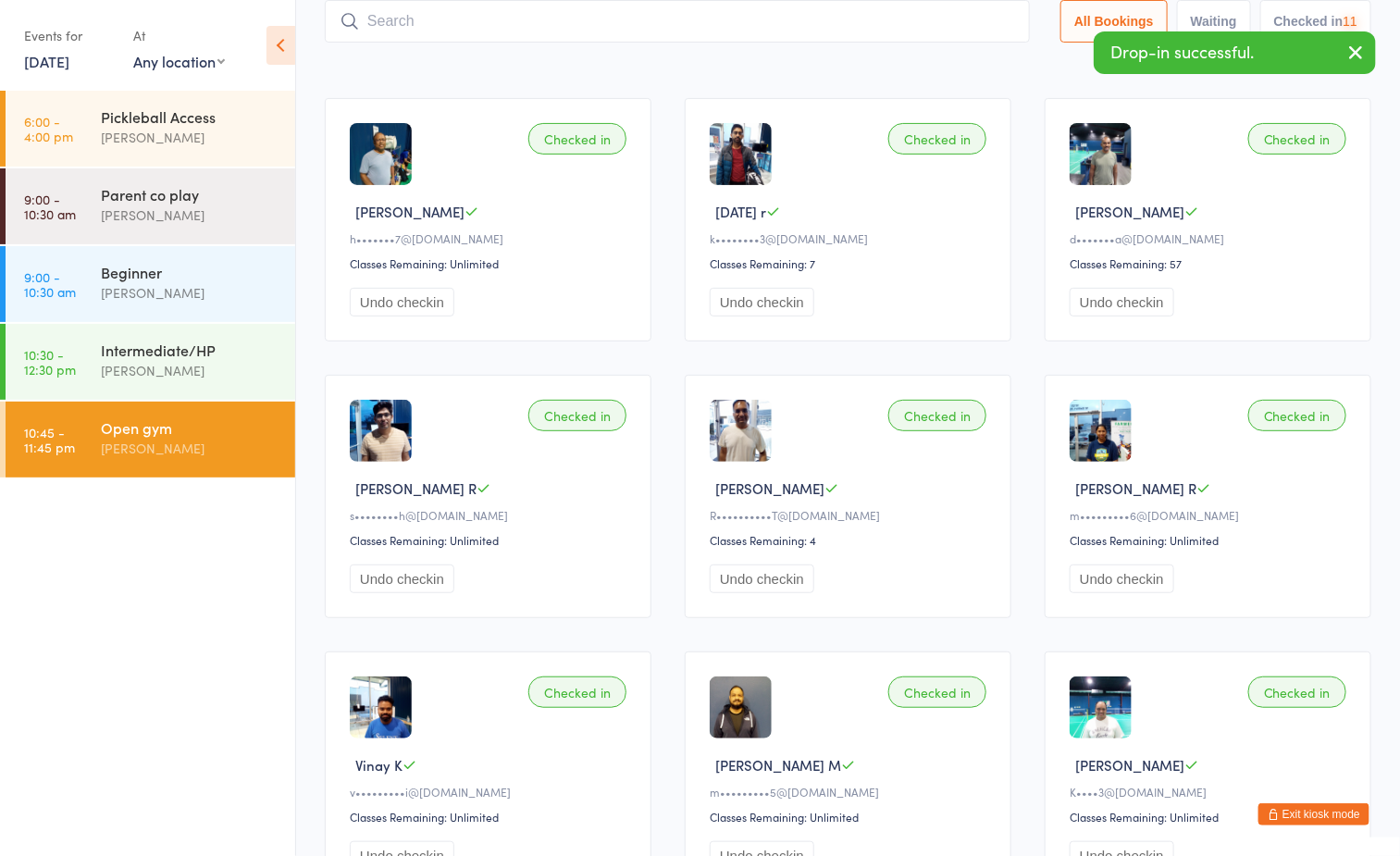
click at [644, 62] on div "Sort by Check in time (DESC) First name (ASC) First name (DESC) Last name (ASC)…" at bounding box center [847, 62] width 1046 height 21
